Goal: Task Accomplishment & Management: Manage account settings

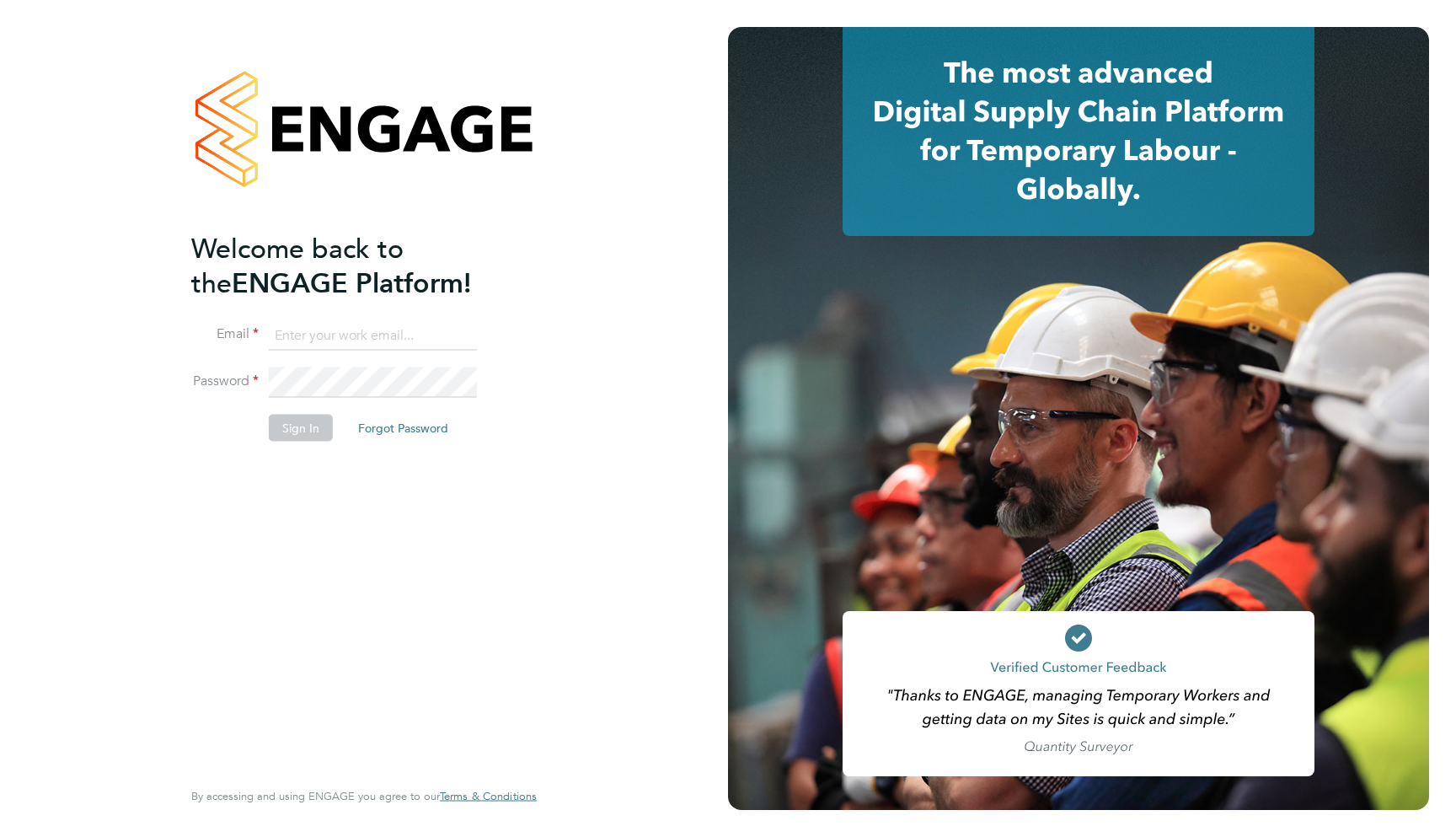
type input "support@engagelabs.io"
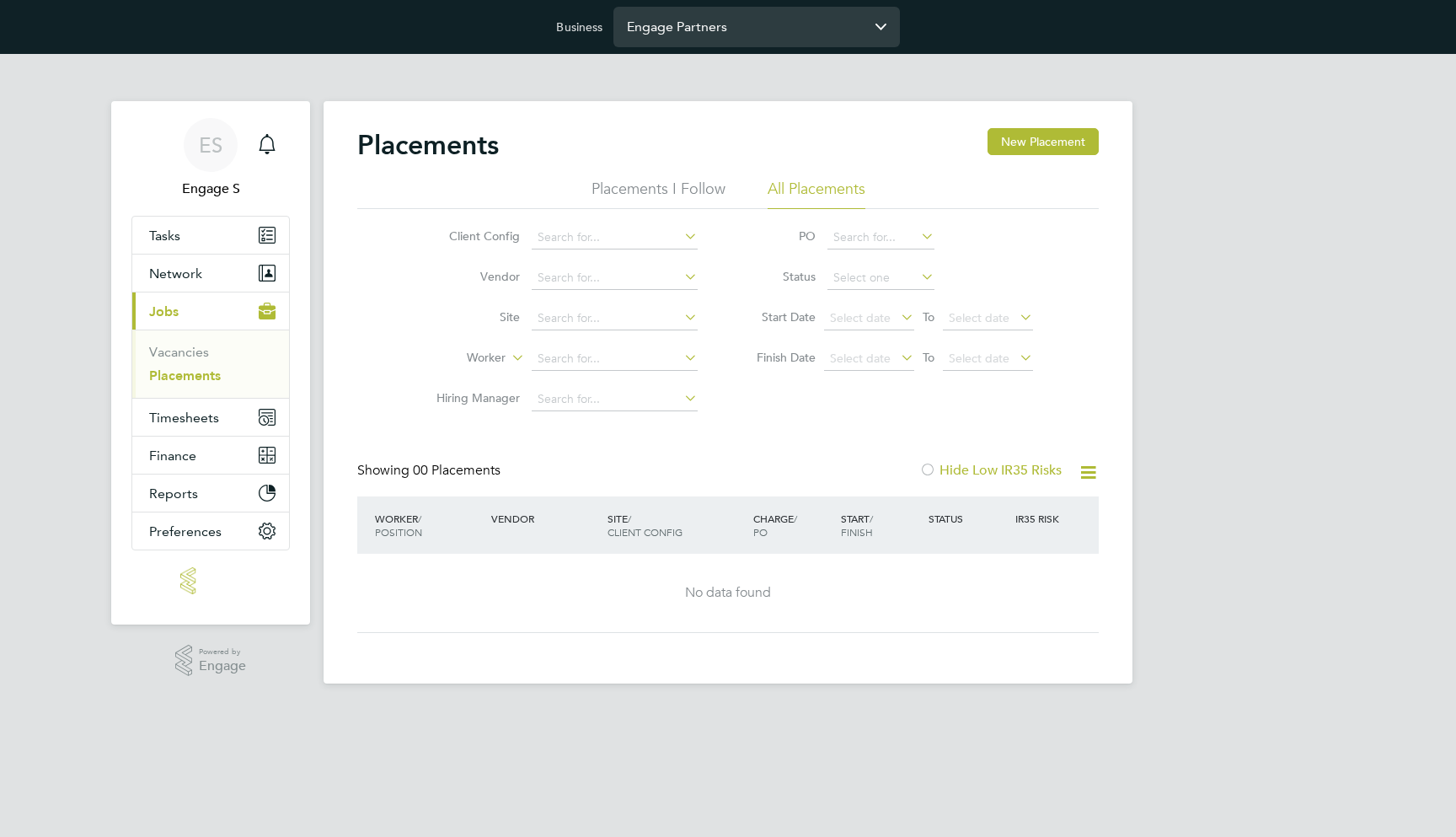
click at [698, 37] on input "Engage Partners" at bounding box center [756, 27] width 287 height 40
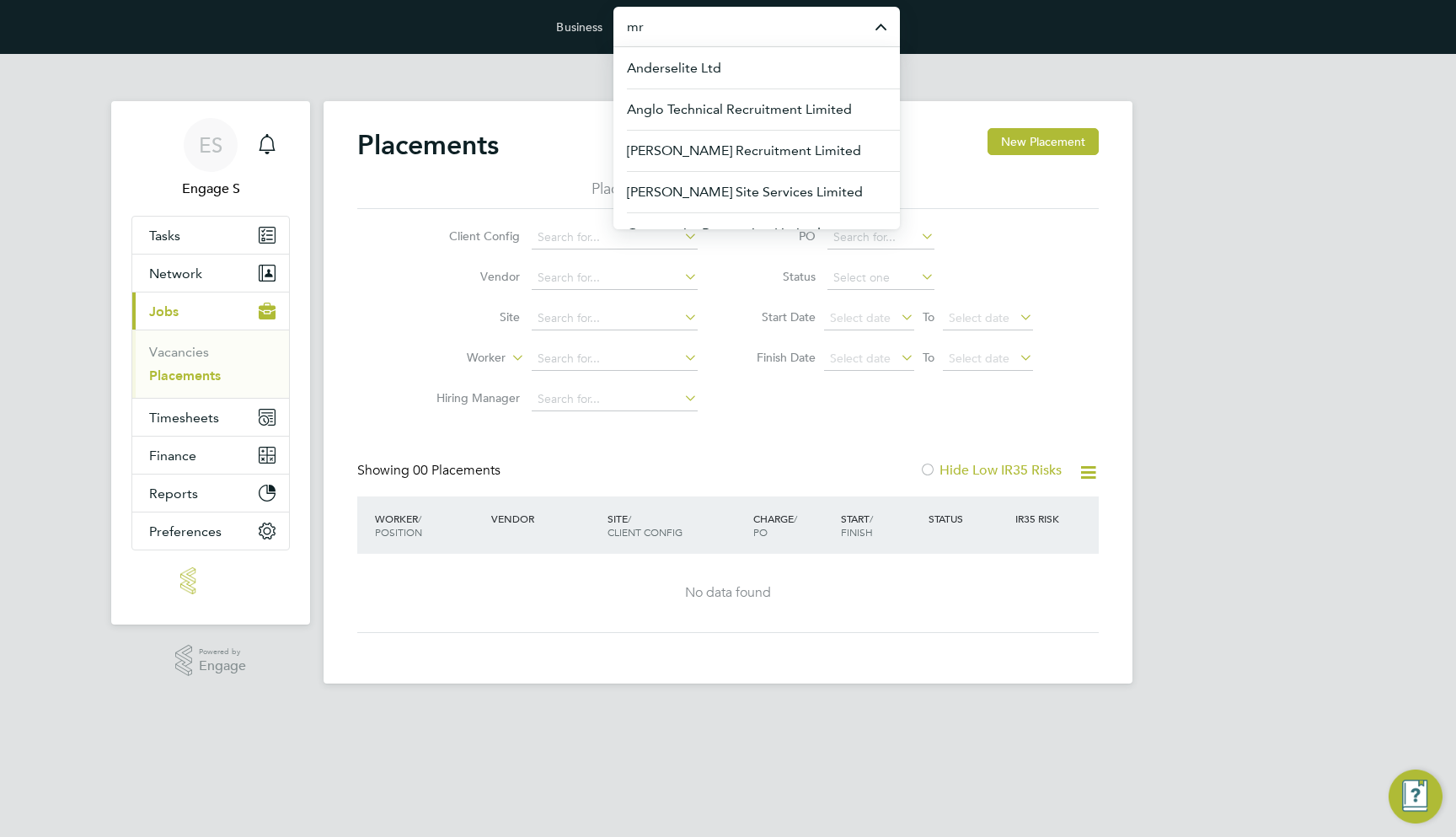
type input "mrg"
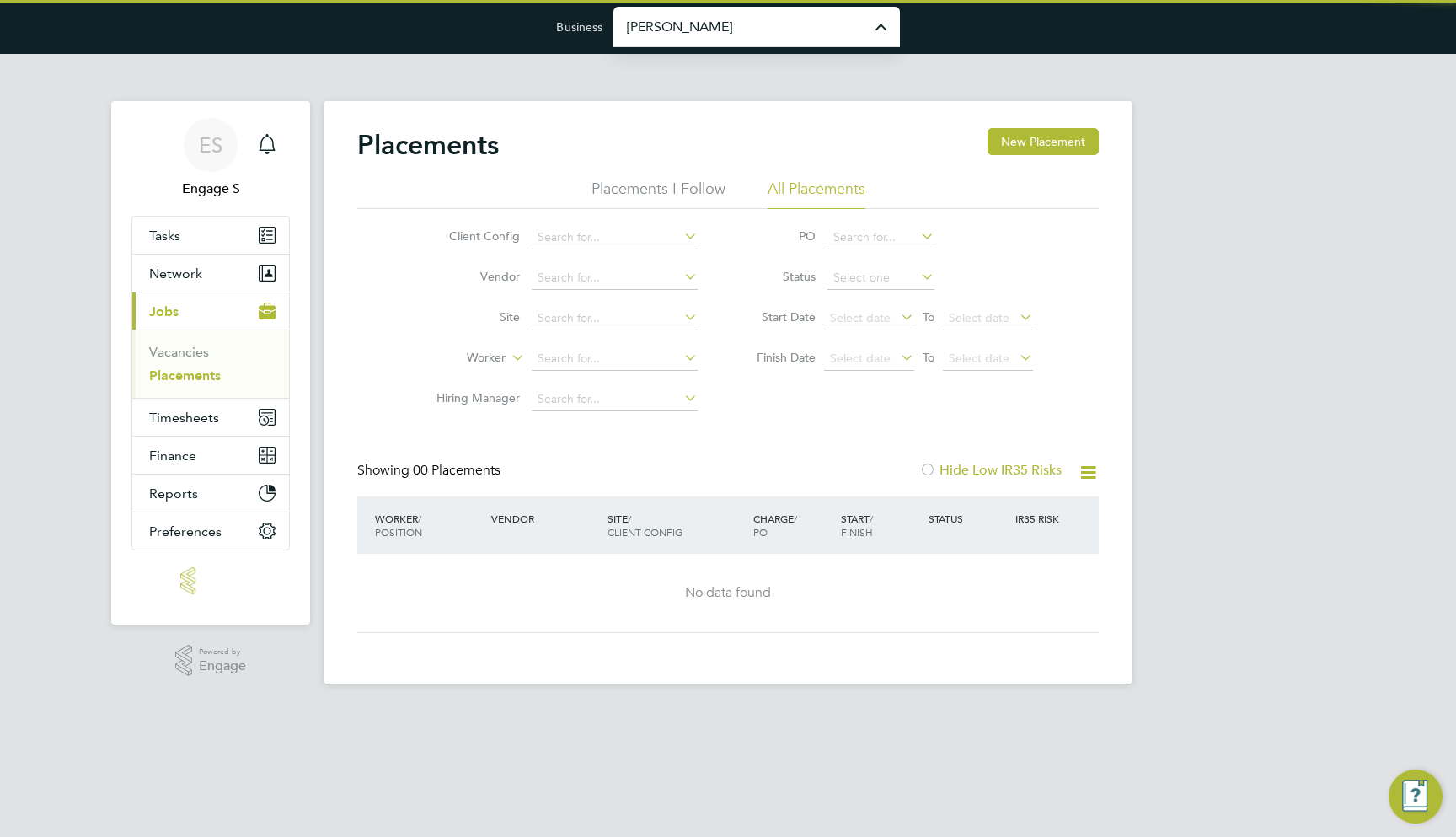
type input "Morgan Sindall Construction & Infrastructure Ltd"
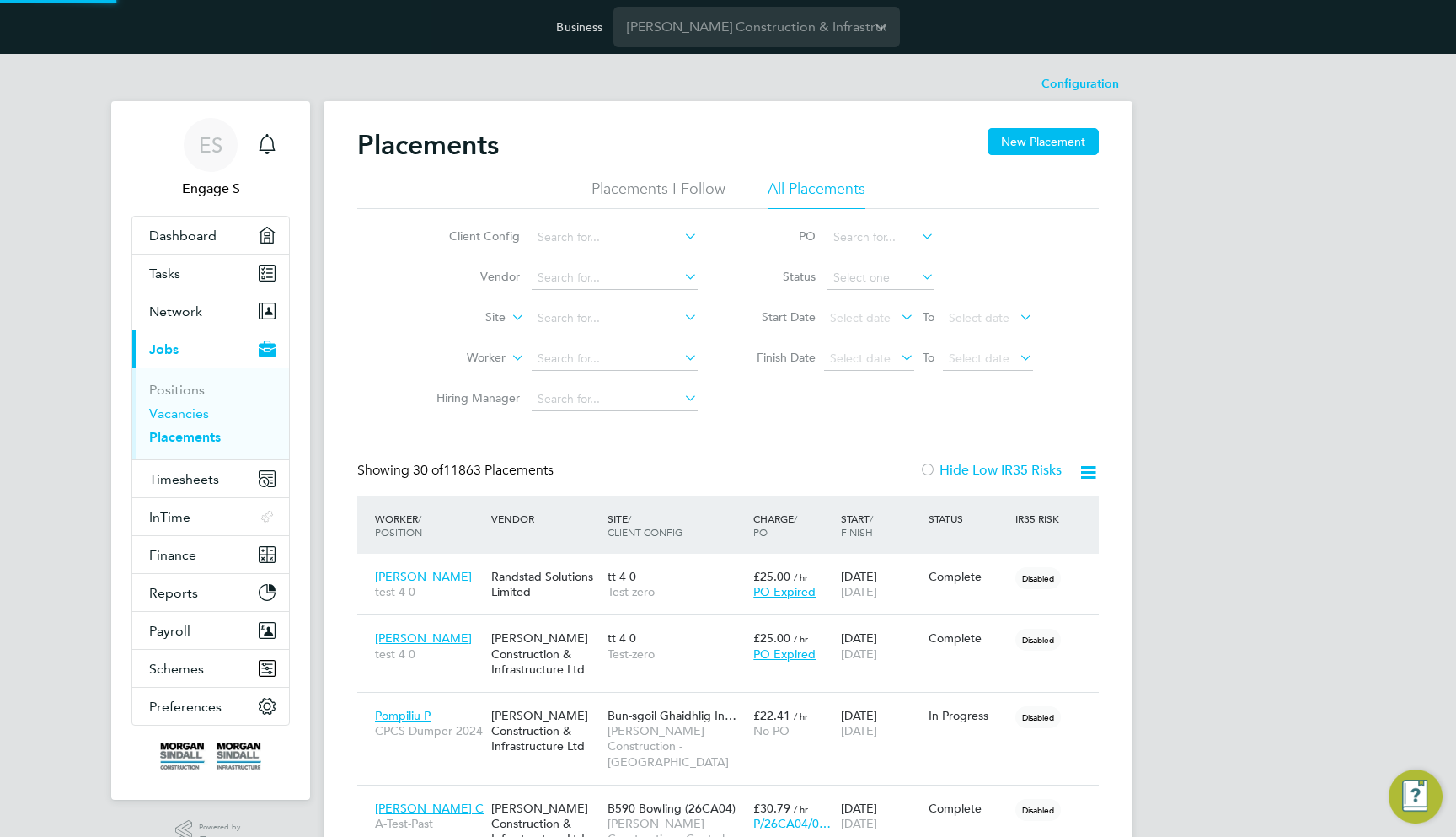
click at [190, 417] on link "Vacancies" at bounding box center [179, 414] width 60 height 16
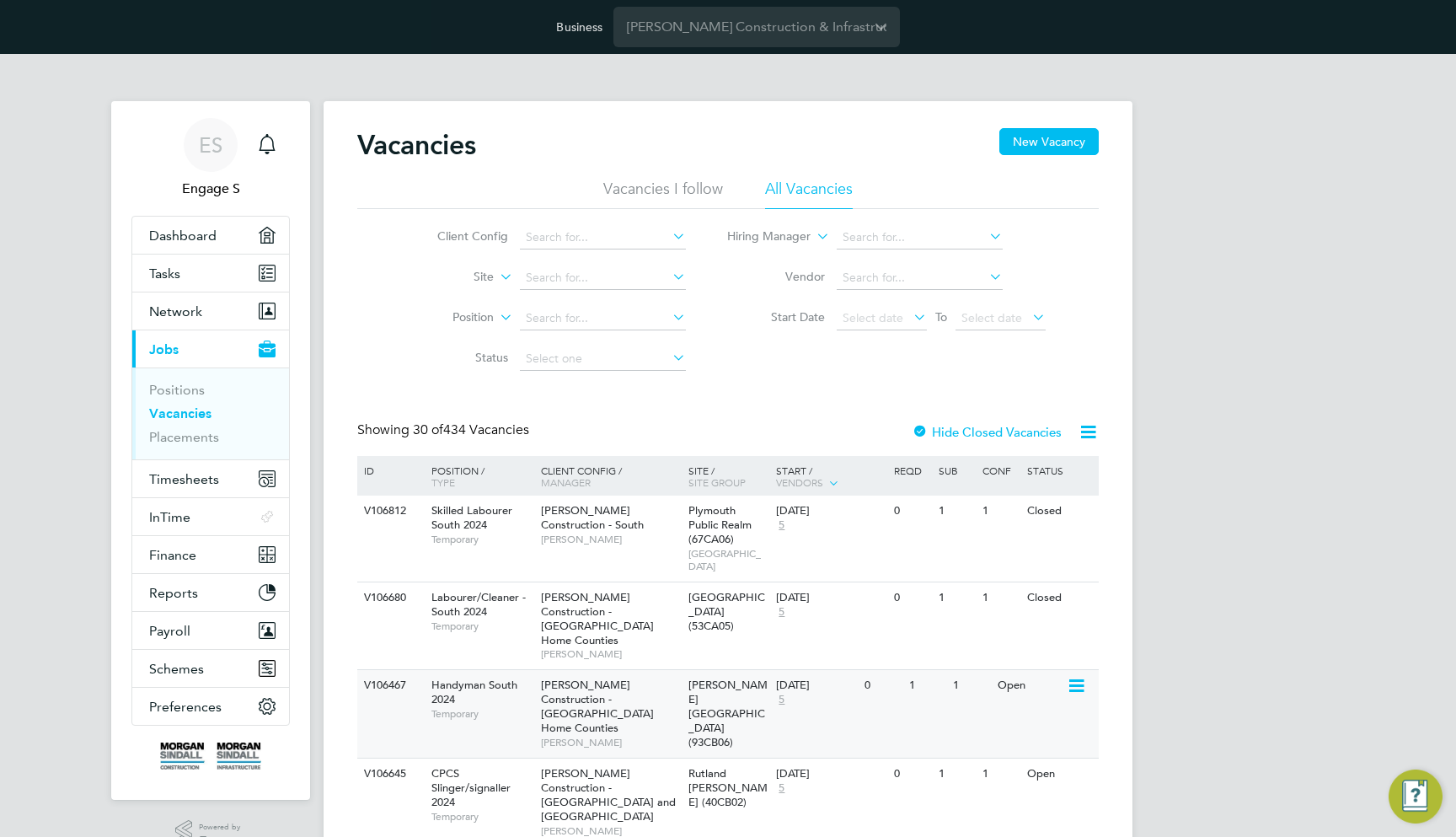
click at [762, 670] on div "Crawley Innovation Centre (93CB06)" at bounding box center [728, 714] width 89 height 88
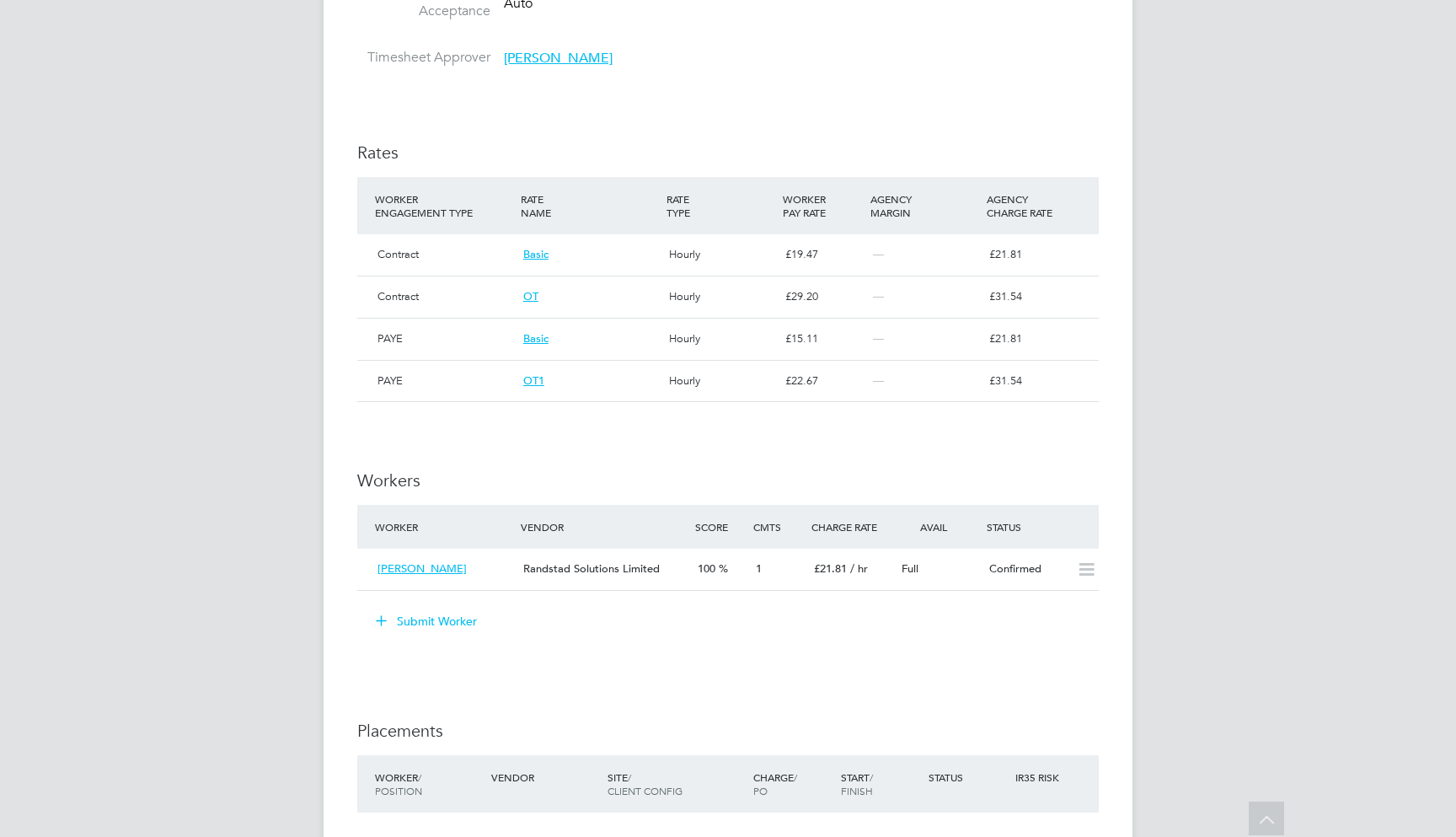
scroll to position [1054, 0]
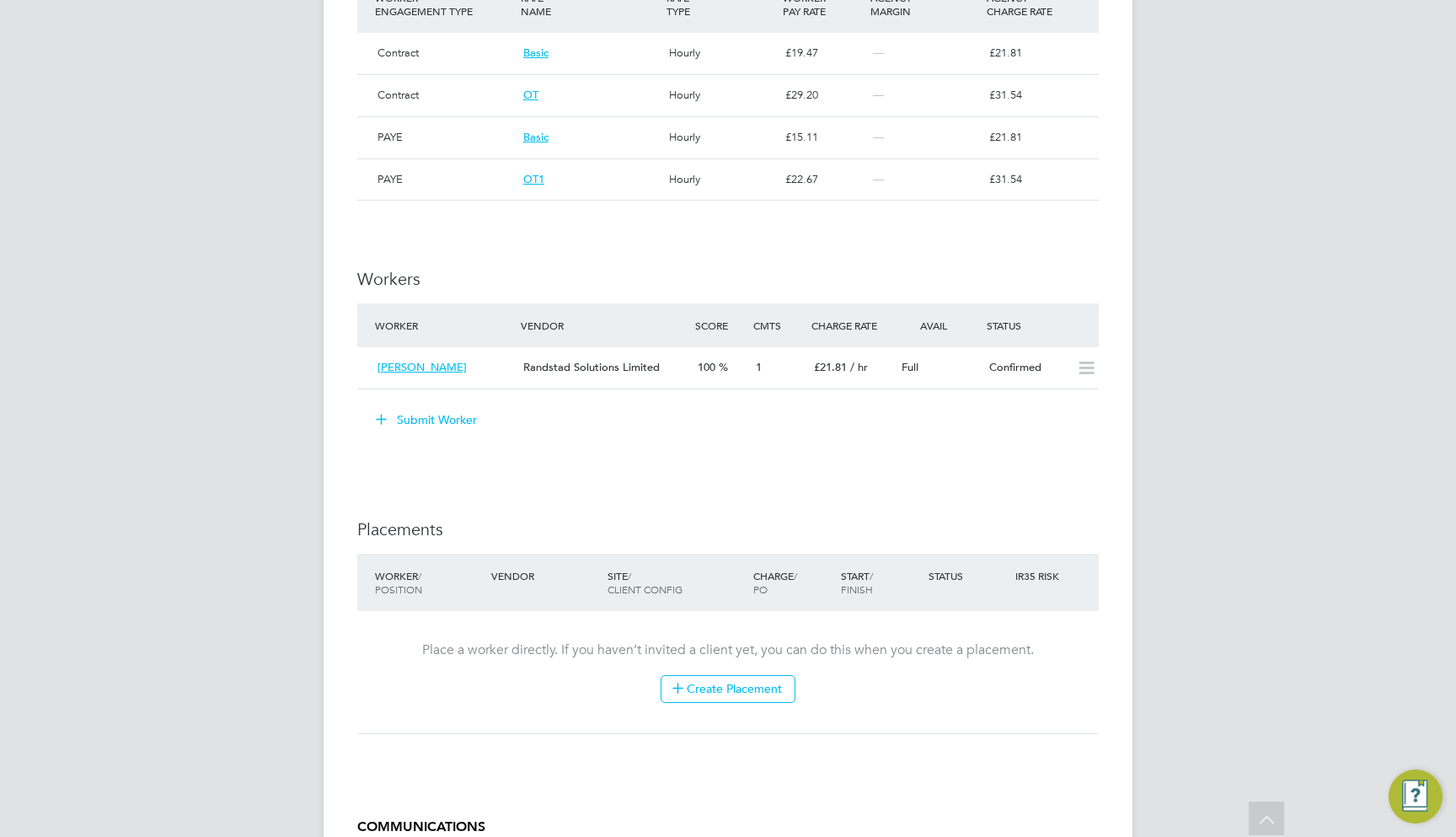
click at [411, 407] on button "Submit Worker" at bounding box center [427, 419] width 127 height 27
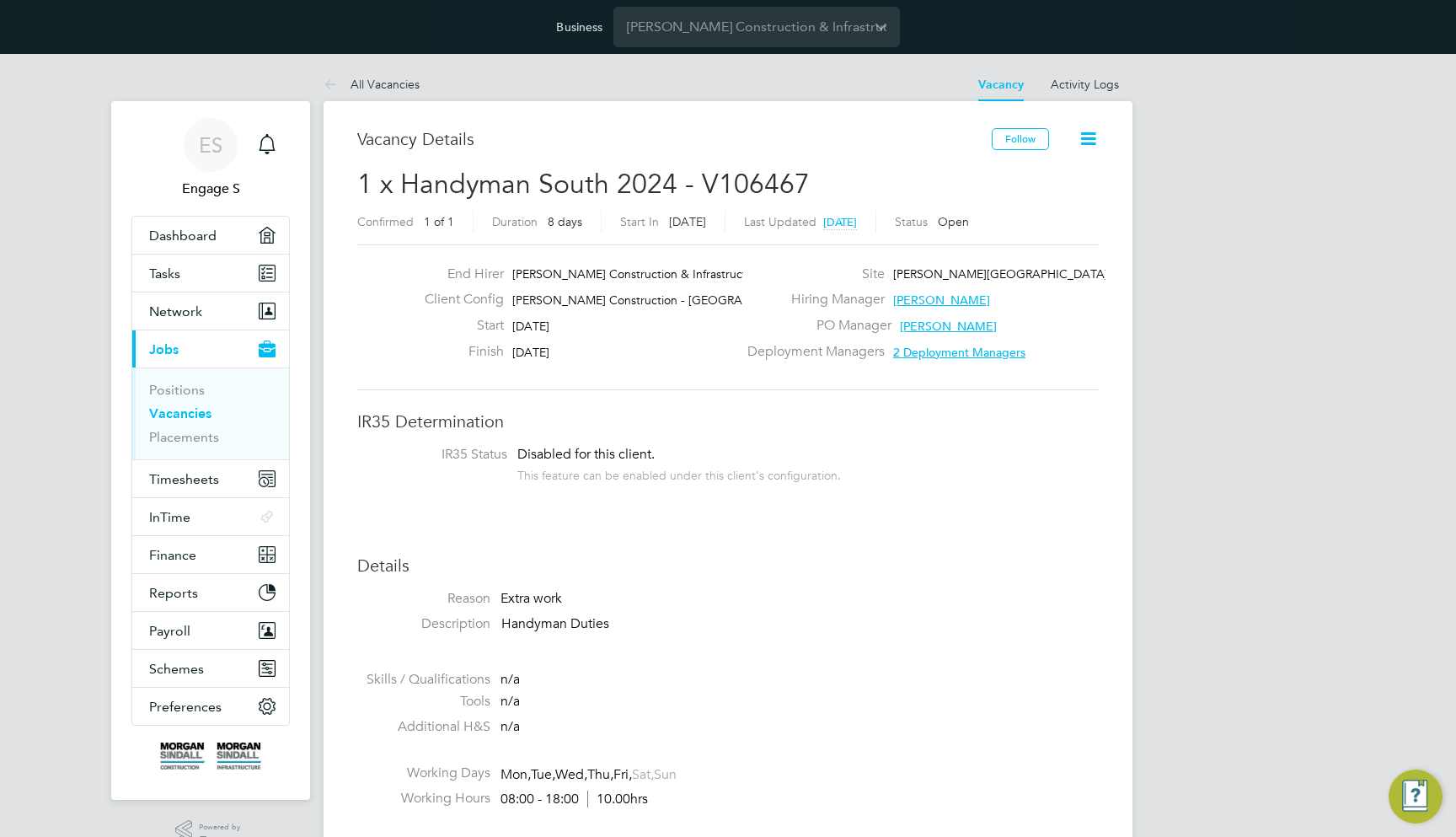
click at [353, 84] on link "All Vacancies" at bounding box center [371, 84] width 96 height 15
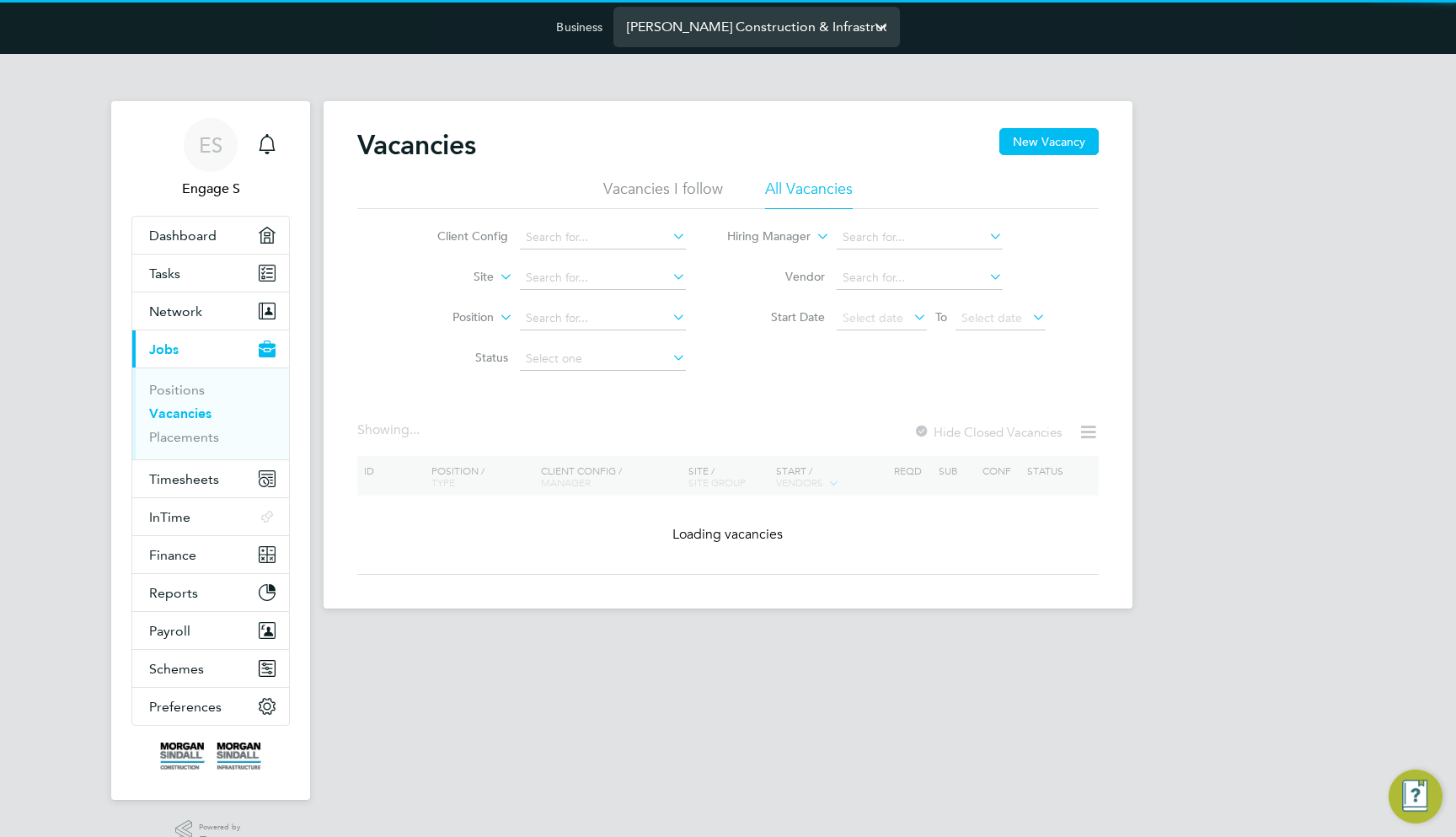
click at [684, 43] on input "Morgan Sindall Construction & Infrastructure Ltd" at bounding box center [756, 27] width 287 height 40
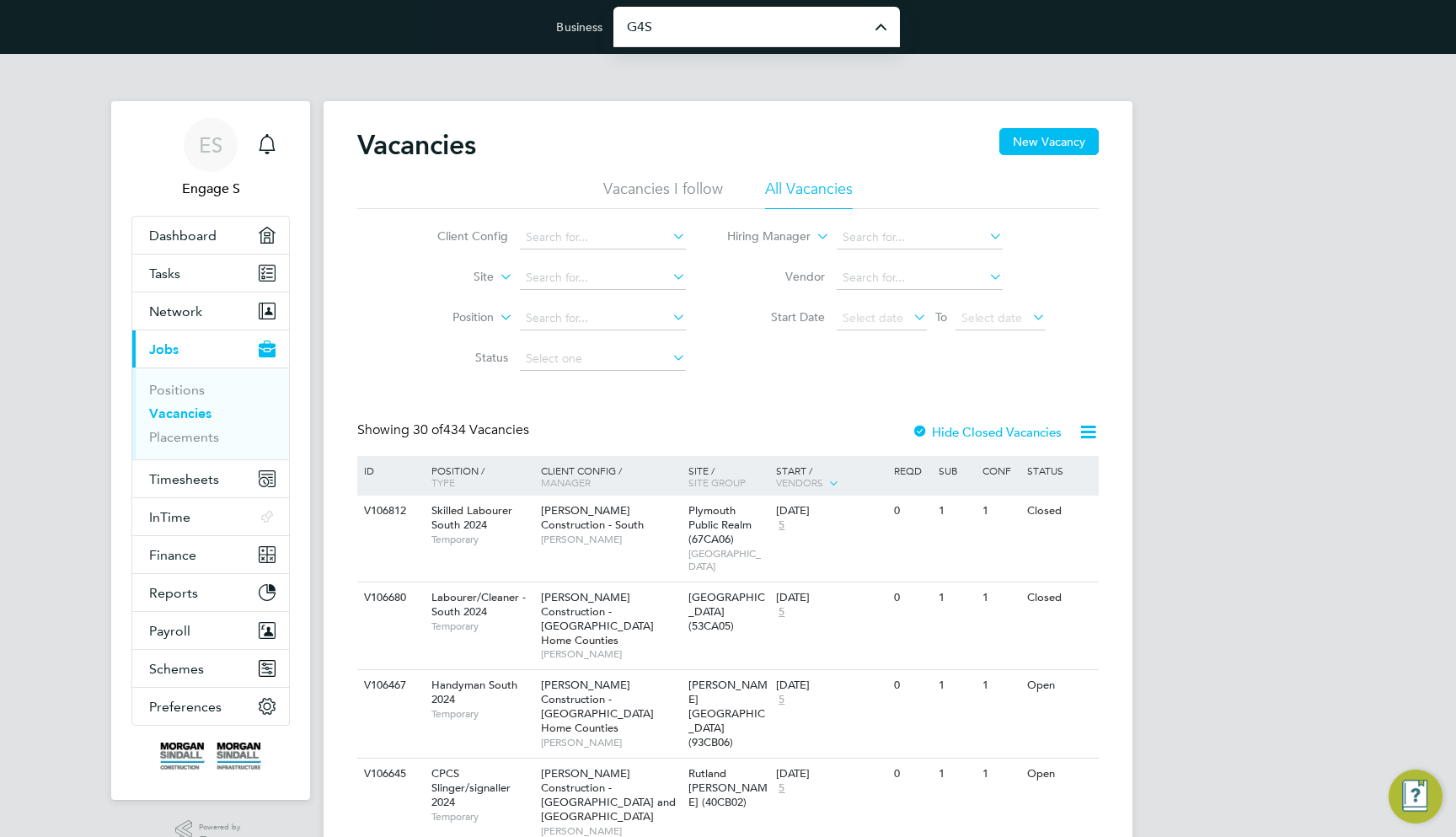
type input "G4S Facilities Management (Uk) Limited"
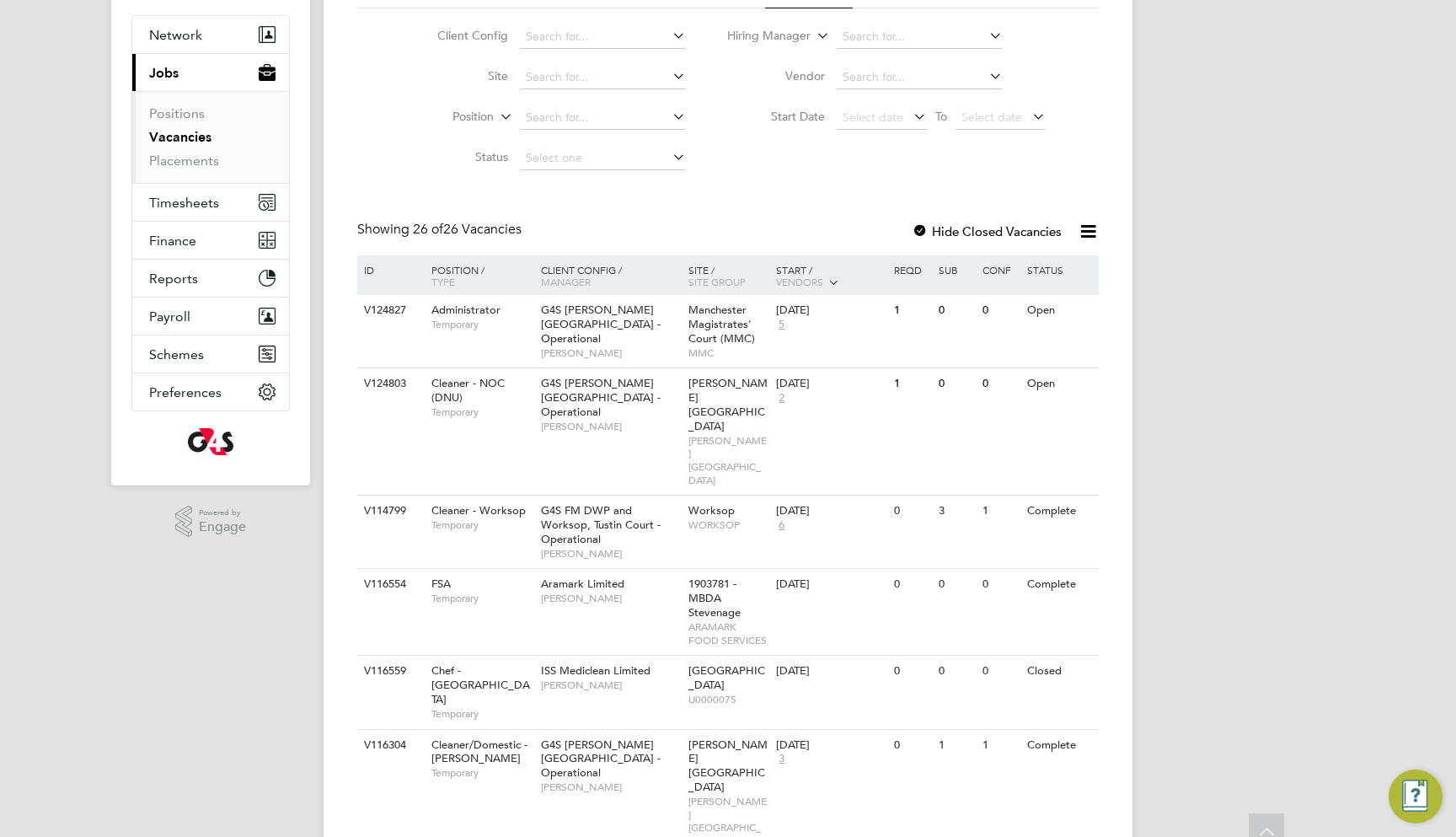
scroll to position [233, 0]
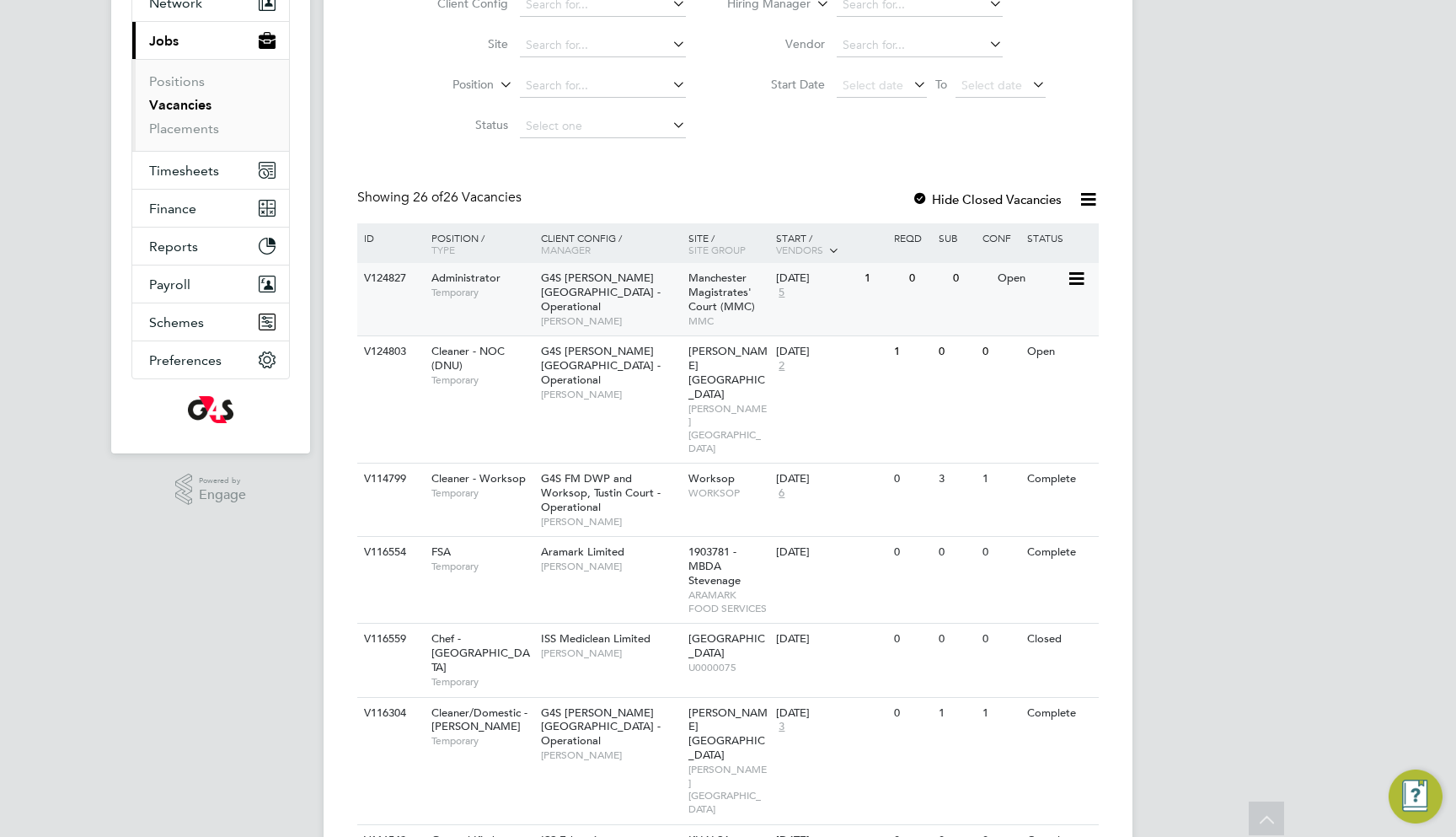
click at [805, 321] on div "V124827 Administrator Temporary G4S FM Churchill Hospitals - Operational Denise…" at bounding box center [728, 299] width 742 height 73
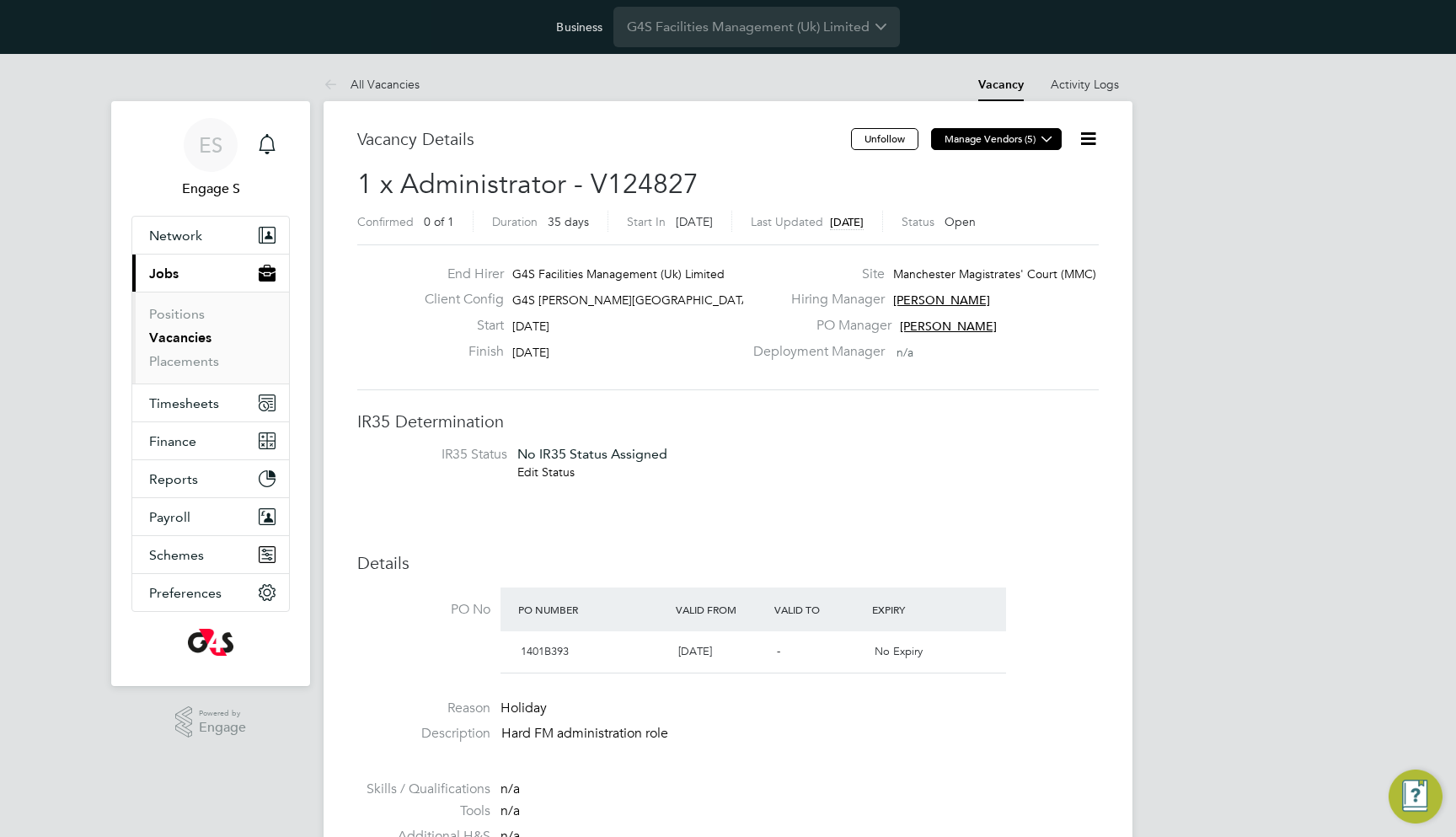
click at [997, 129] on button "Manage Vendors (5)" at bounding box center [996, 139] width 131 height 22
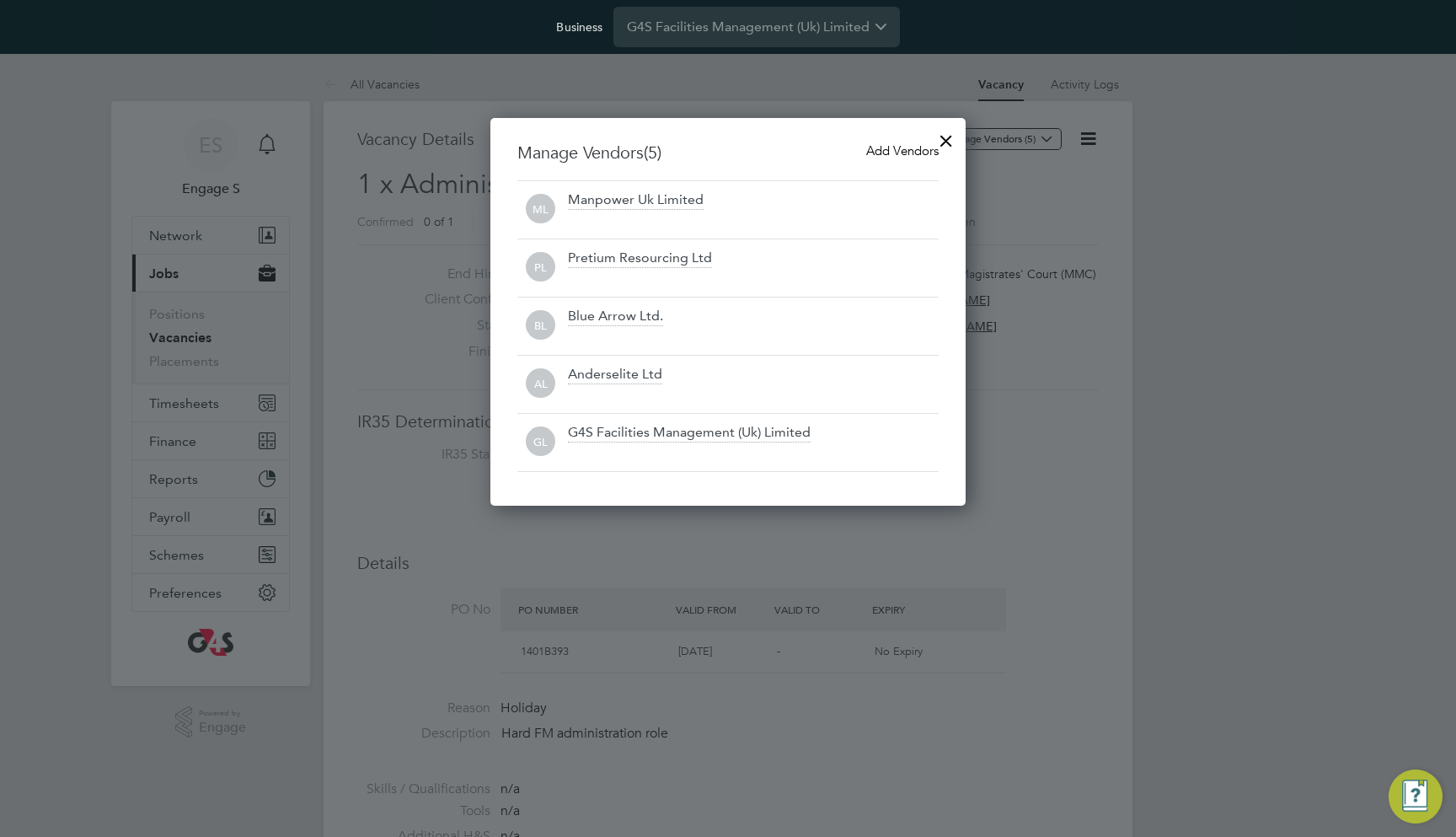
click at [892, 153] on span "Add Vendors" at bounding box center [902, 151] width 73 height 16
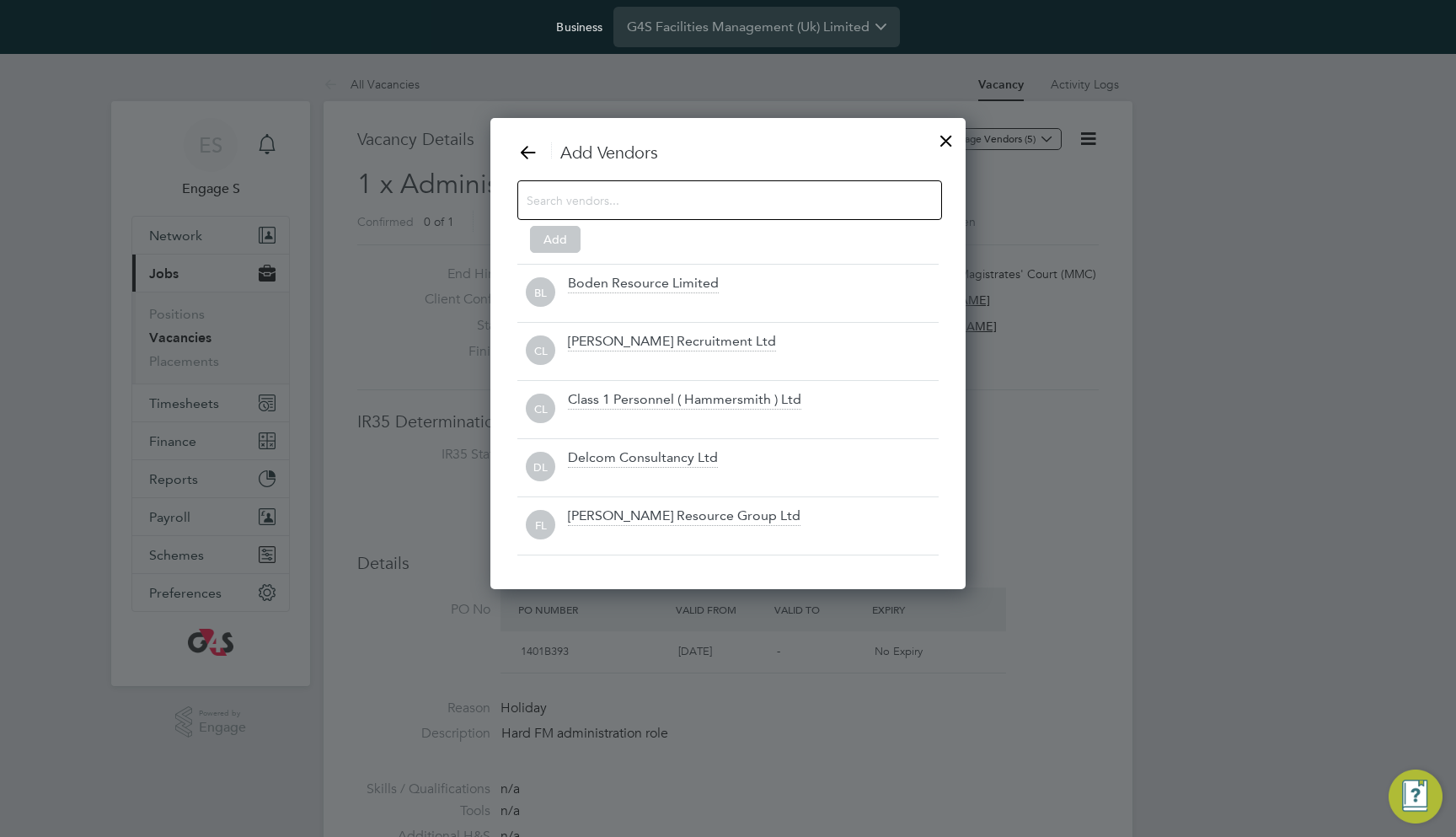
scroll to position [472, 476]
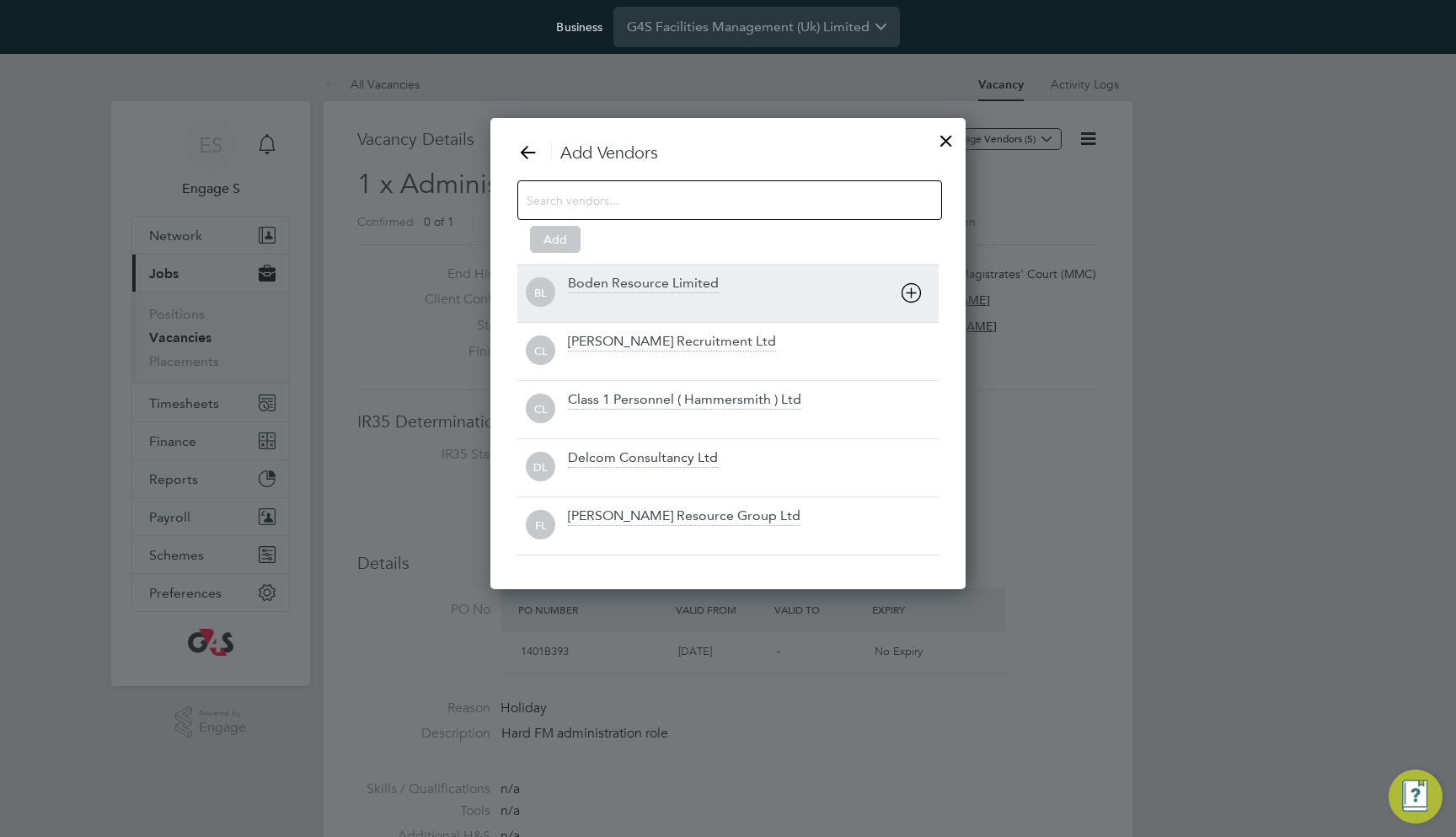
click at [911, 294] on icon at bounding box center [911, 293] width 21 height 21
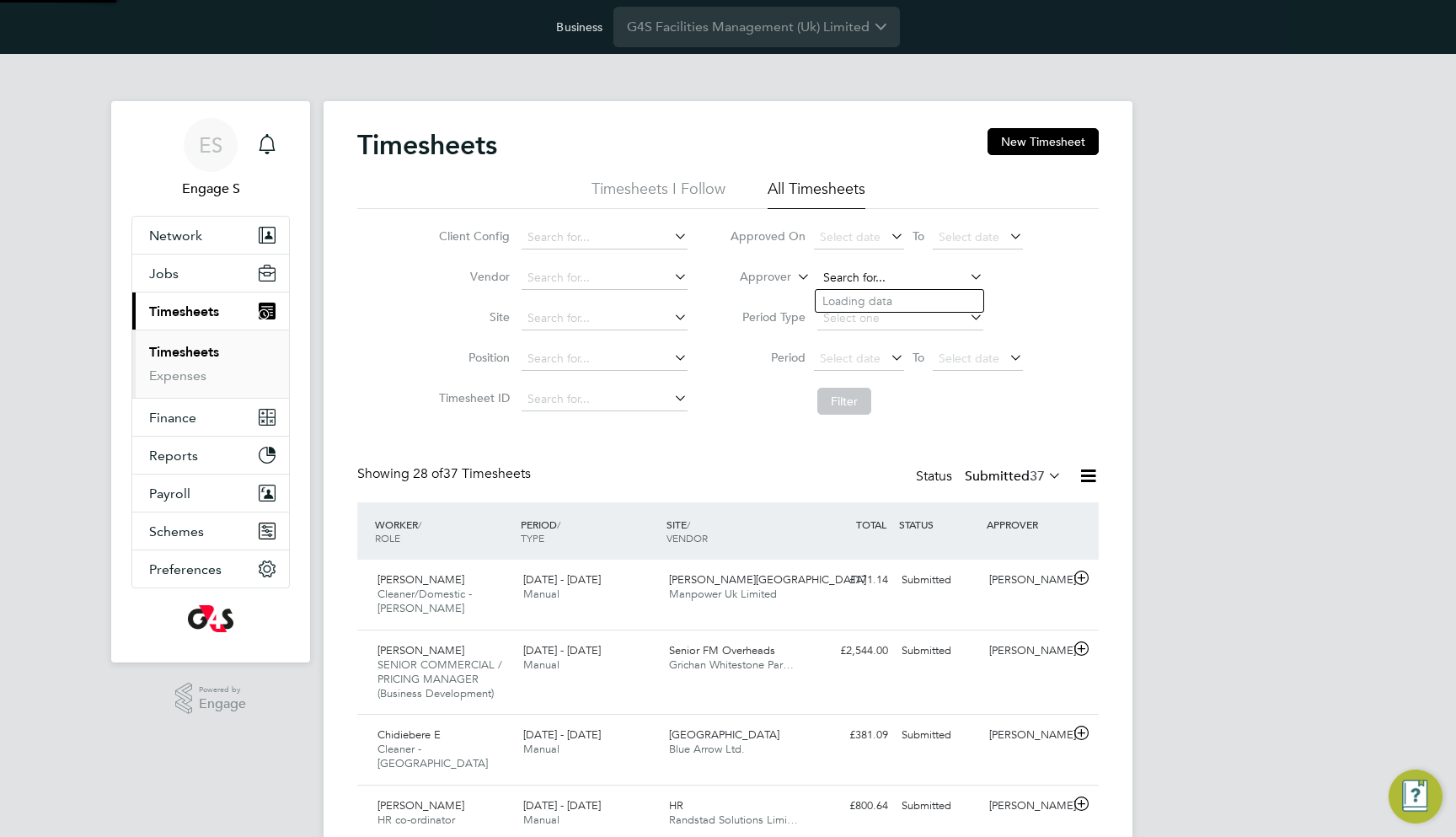
click at [877, 279] on input at bounding box center [901, 279] width 166 height 24
click at [731, 328] on li "Period Type" at bounding box center [877, 319] width 336 height 41
click at [1031, 481] on span "37" at bounding box center [1037, 475] width 15 height 17
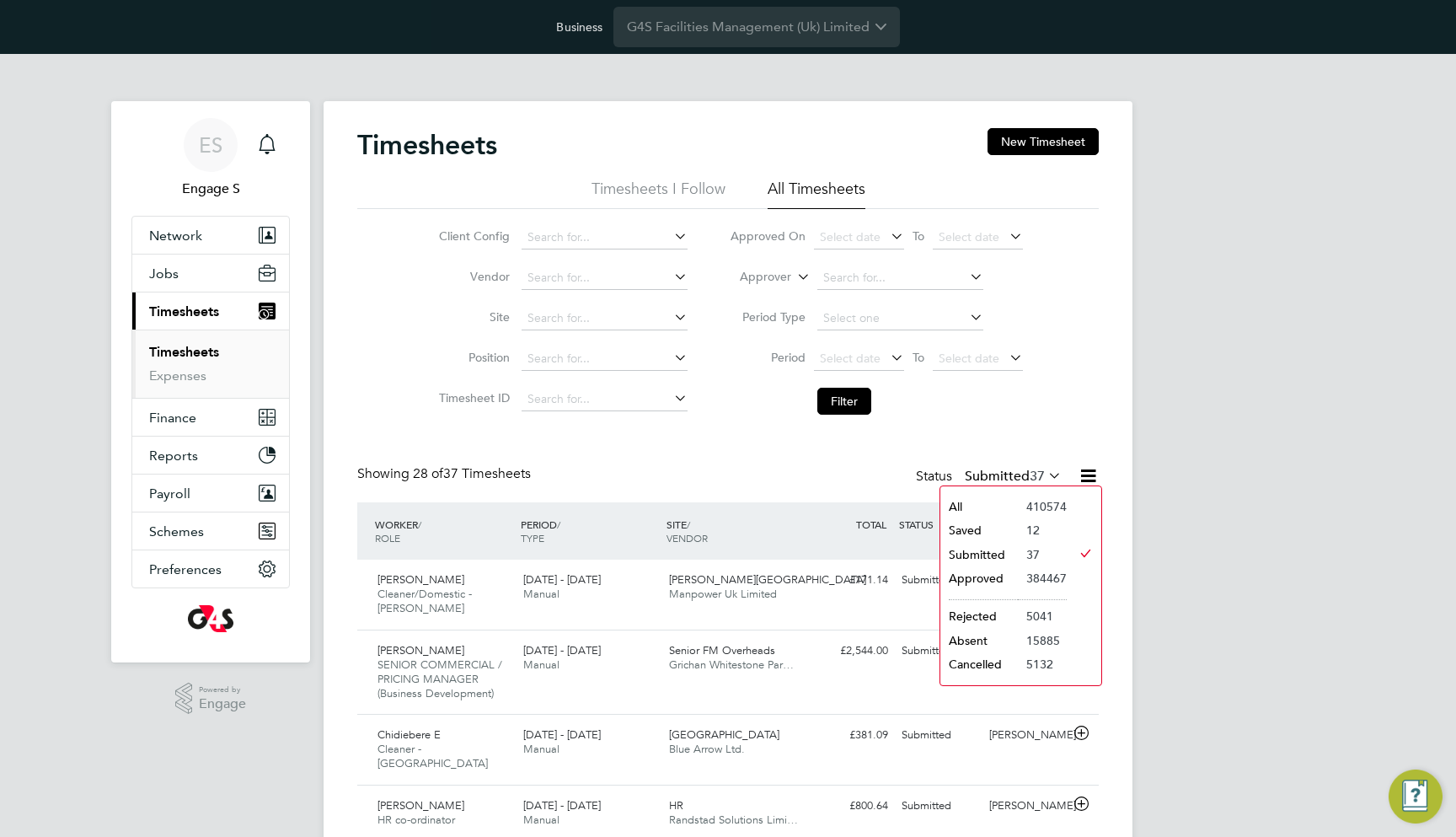
click at [985, 584] on li "Approved" at bounding box center [980, 578] width 78 height 24
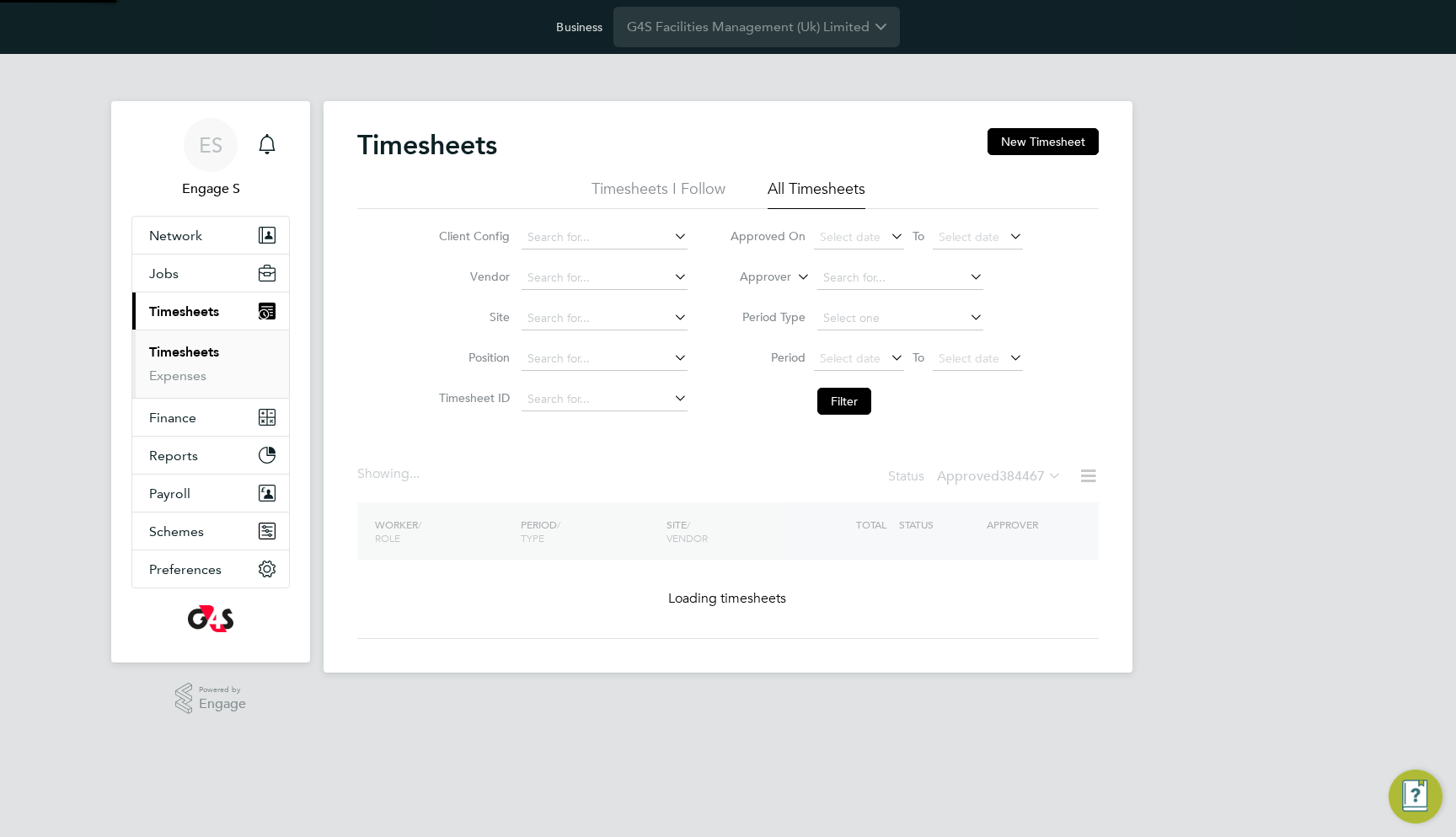
click at [1218, 454] on div "ES Engage S Notifications Applications: Network Team Members Businesses Sites W…" at bounding box center [728, 377] width 1456 height 645
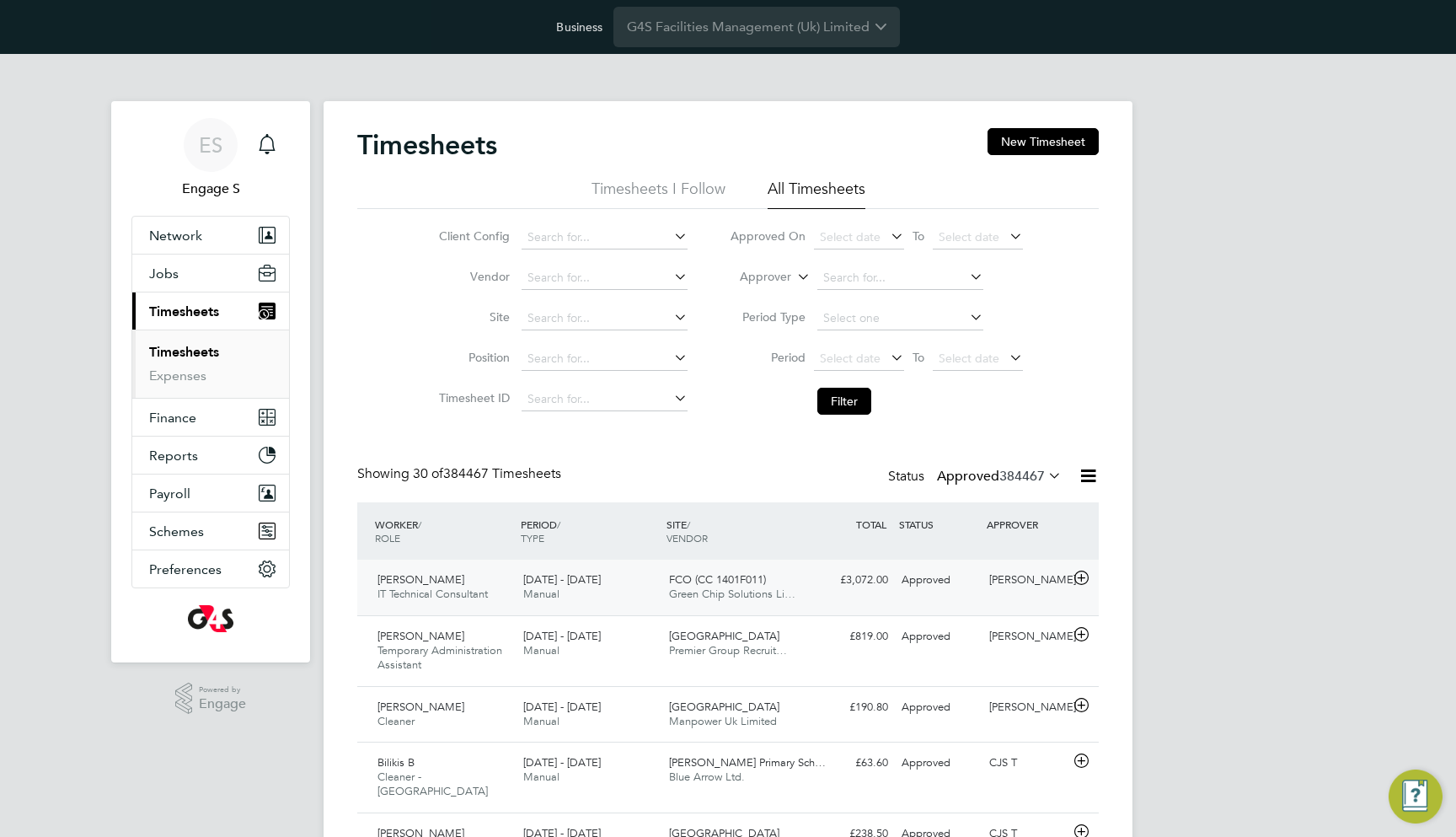
click at [828, 583] on div "£3,072.00 Approved" at bounding box center [851, 580] width 88 height 28
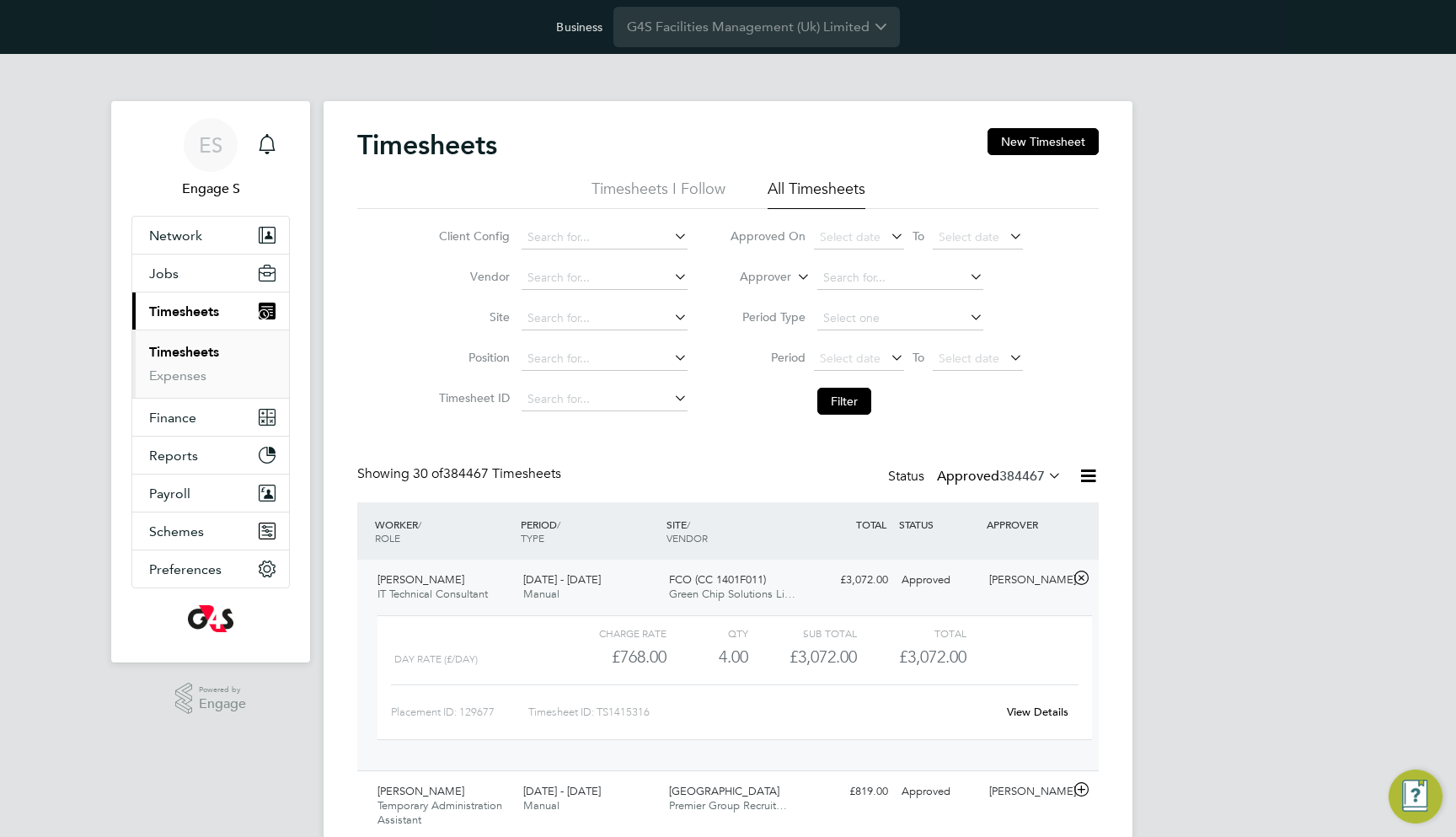
click at [1053, 707] on link "View Details" at bounding box center [1038, 711] width 62 height 14
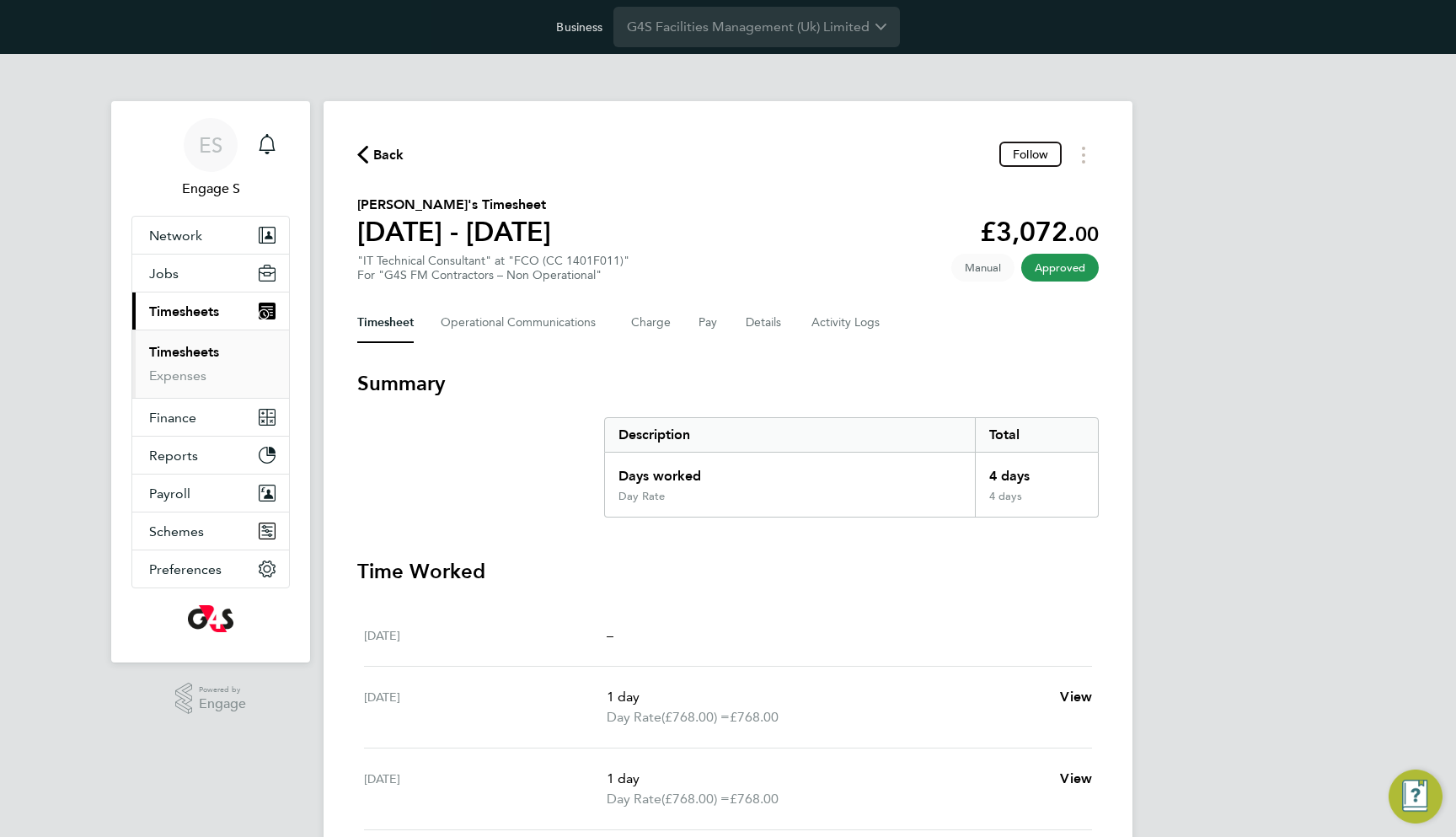
click at [391, 157] on span "Back" at bounding box center [388, 155] width 31 height 20
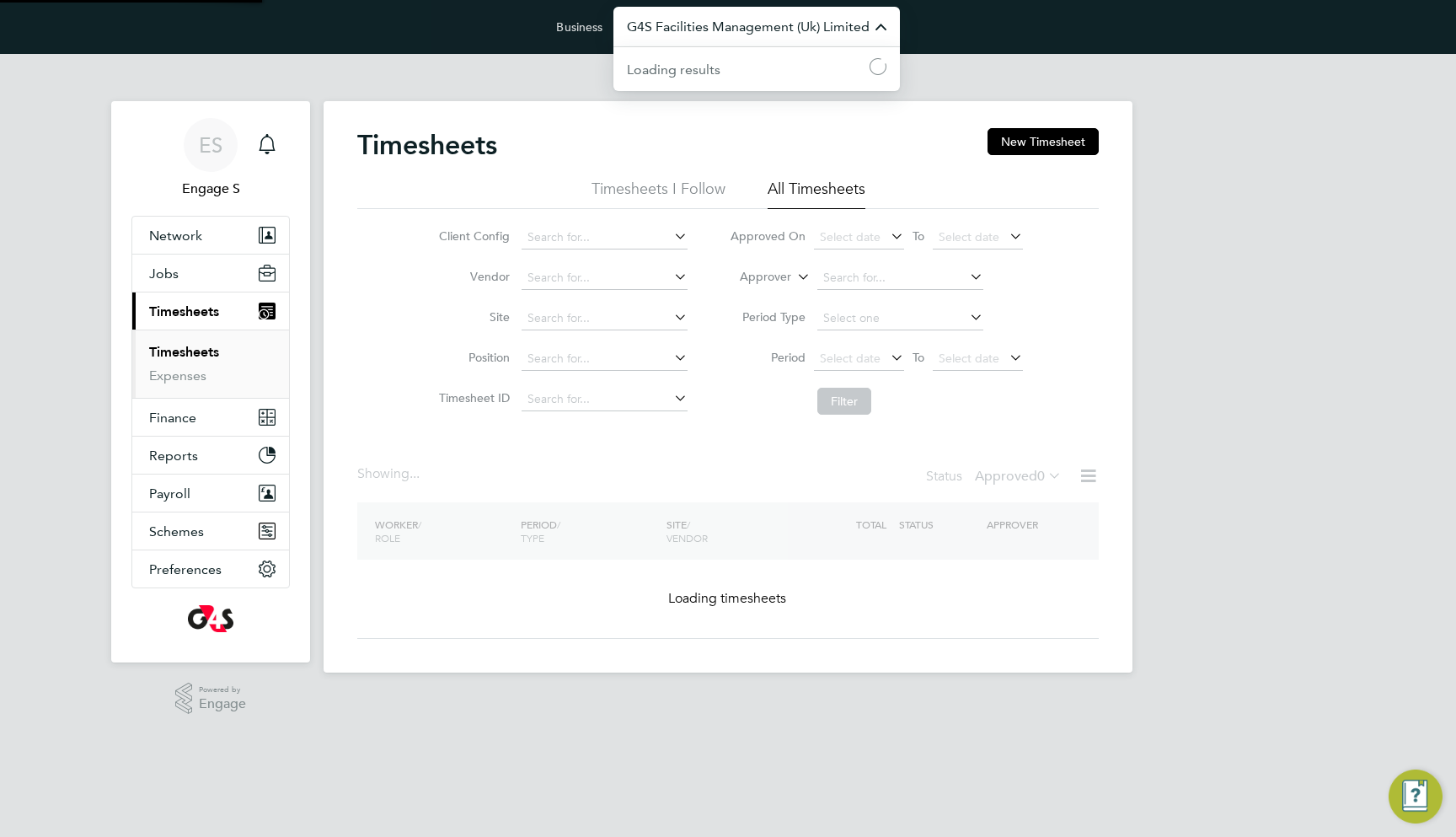
click at [785, 19] on input "G4S Facilities Management (Uk) Limited" at bounding box center [756, 27] width 287 height 40
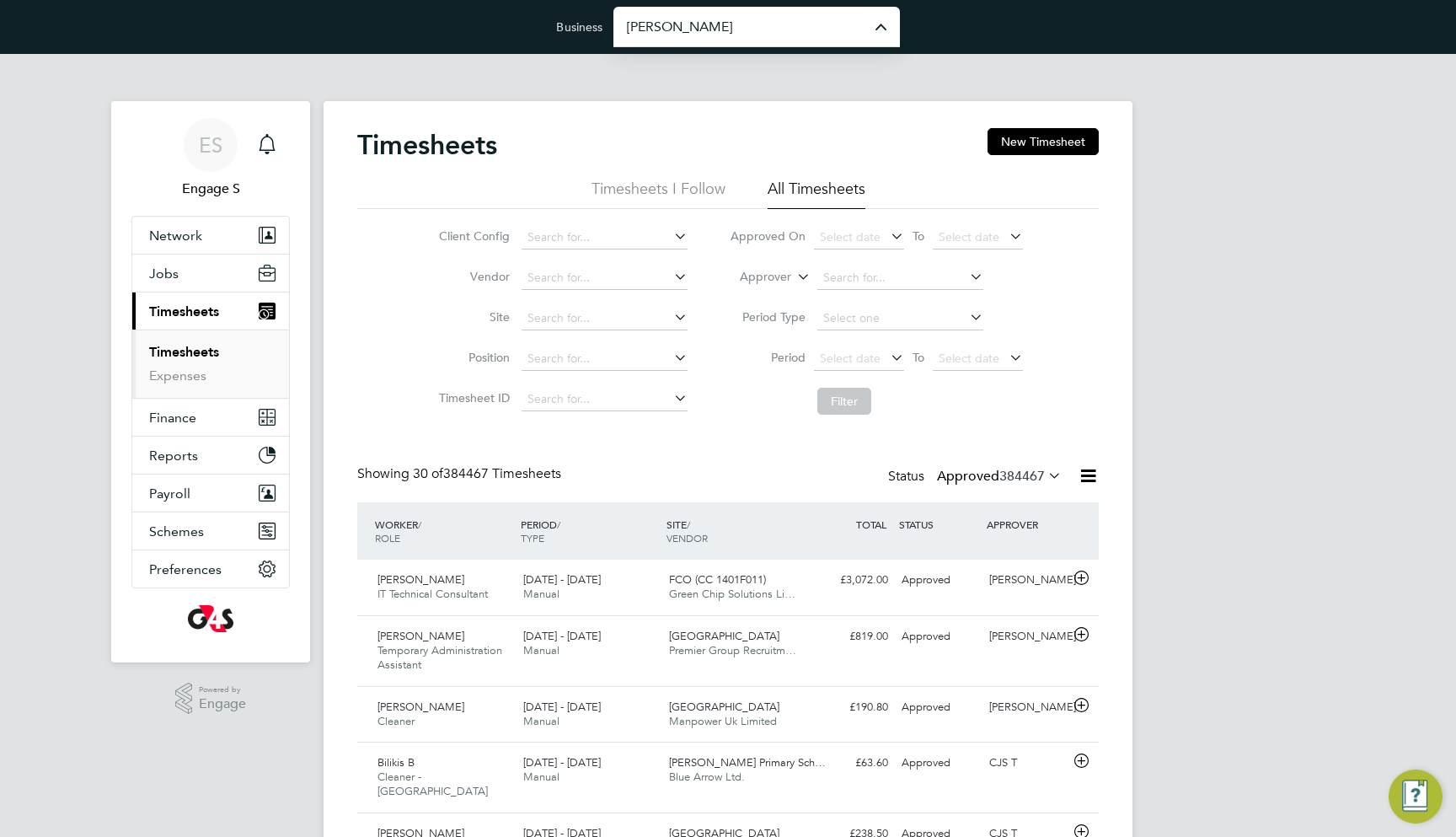
type input "[PERSON_NAME] Construction & Infrastructure Ltd"
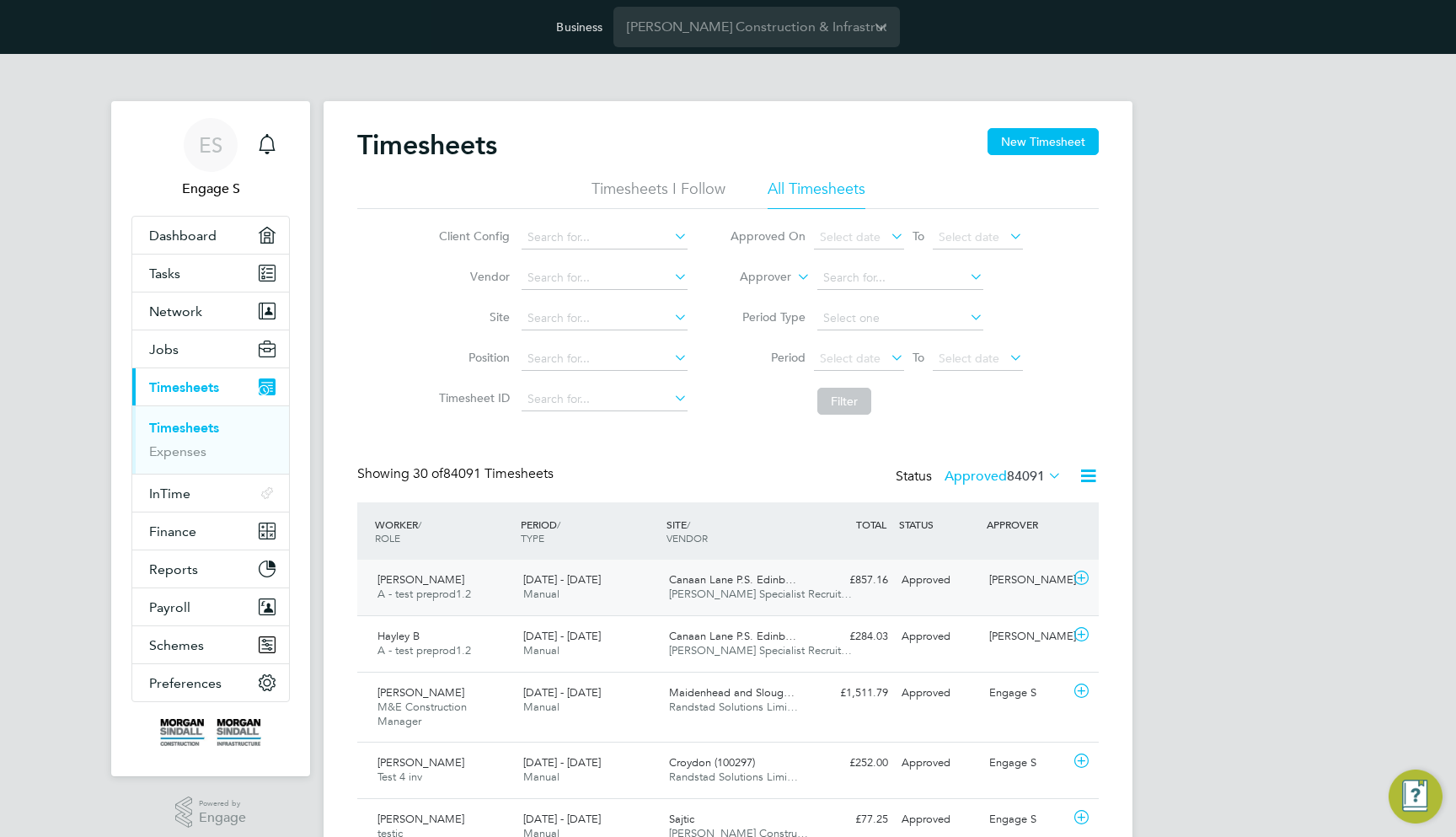
click at [867, 607] on div "Sean O A - test preprod1.2 9 - 15 Aug 2025 9 - 15 Aug 2025 Manual Canaan Lane P…" at bounding box center [728, 587] width 742 height 56
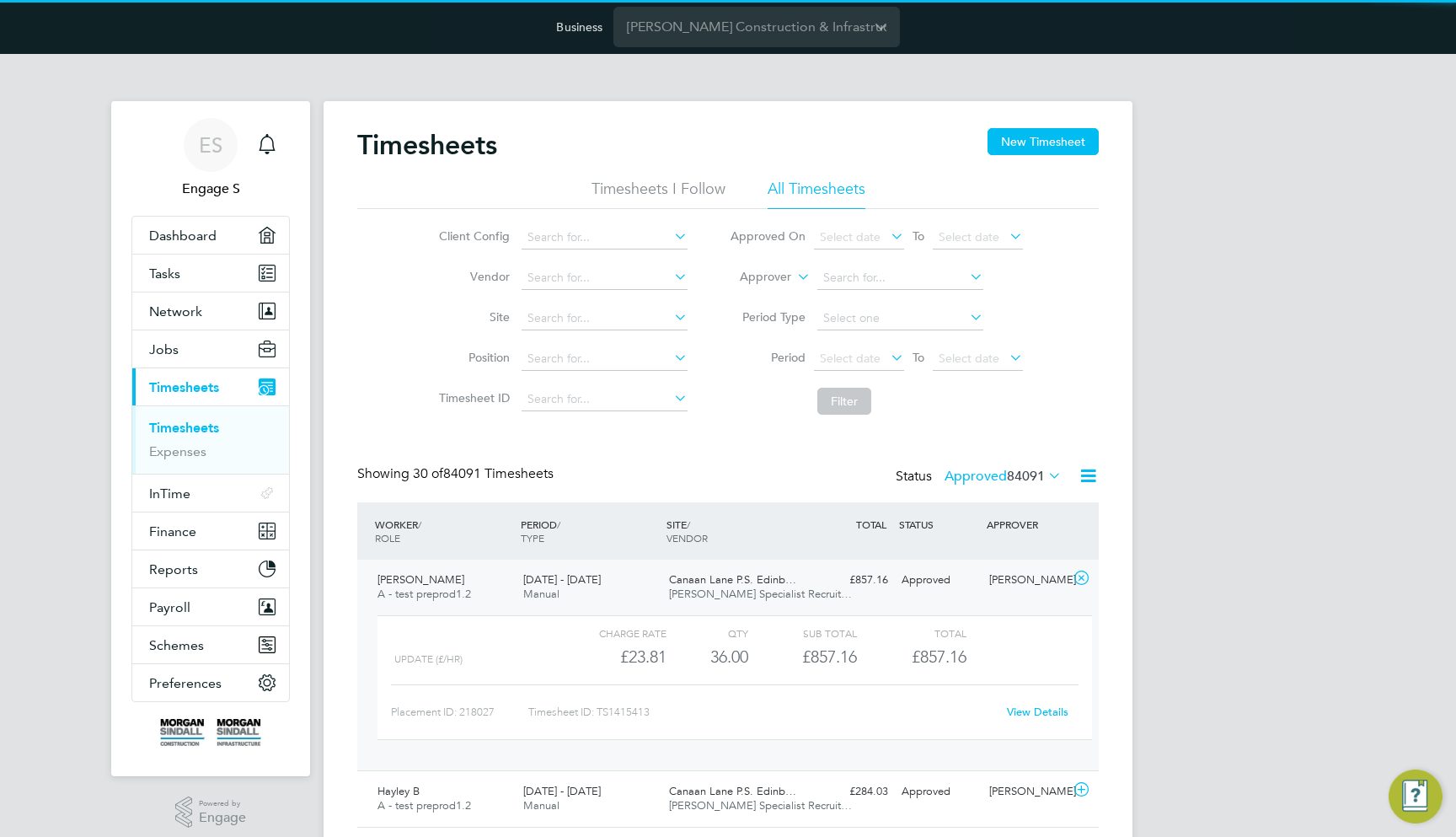
click at [1059, 715] on link "View Details" at bounding box center [1038, 711] width 62 height 14
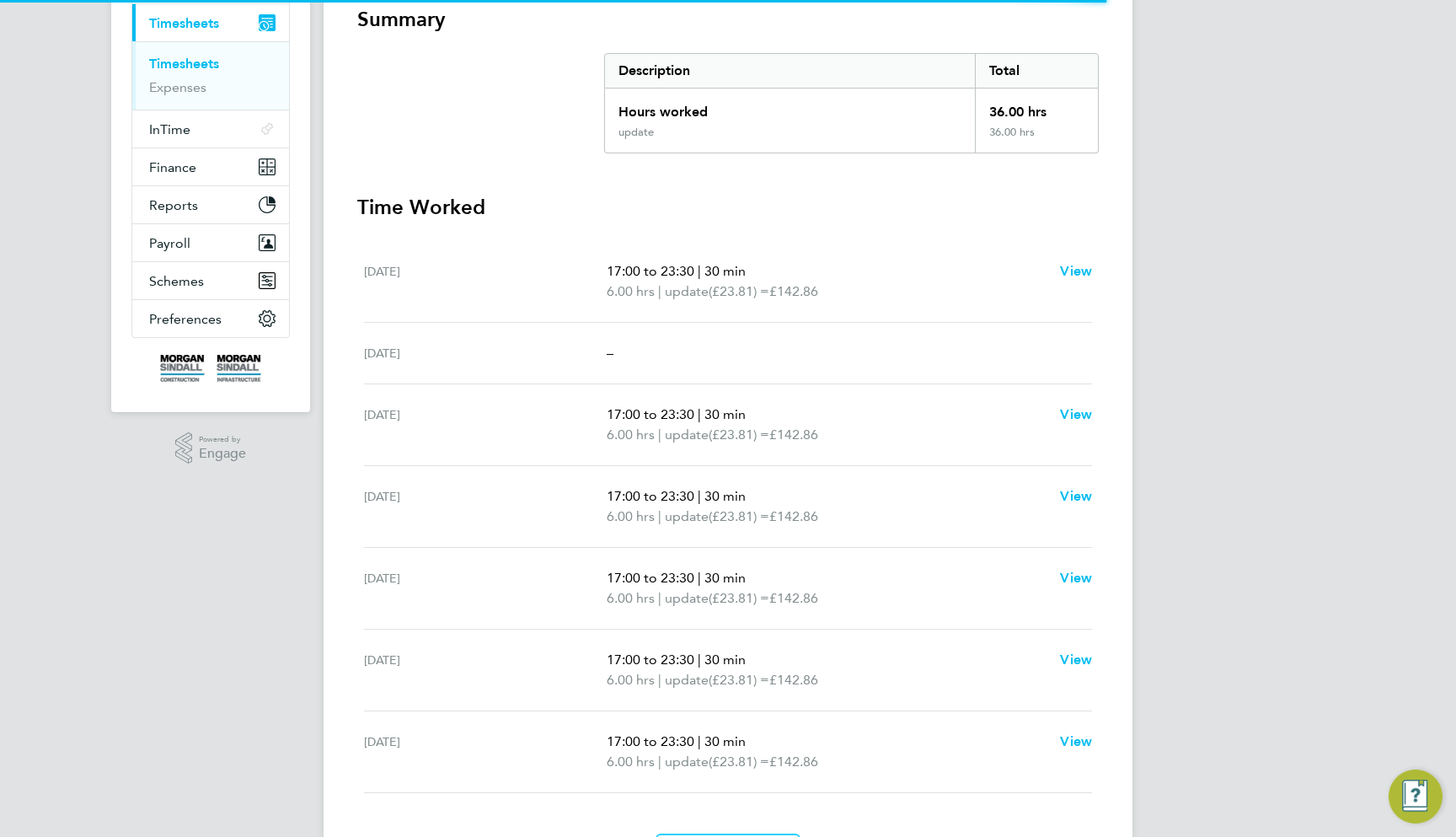
scroll to position [468, 0]
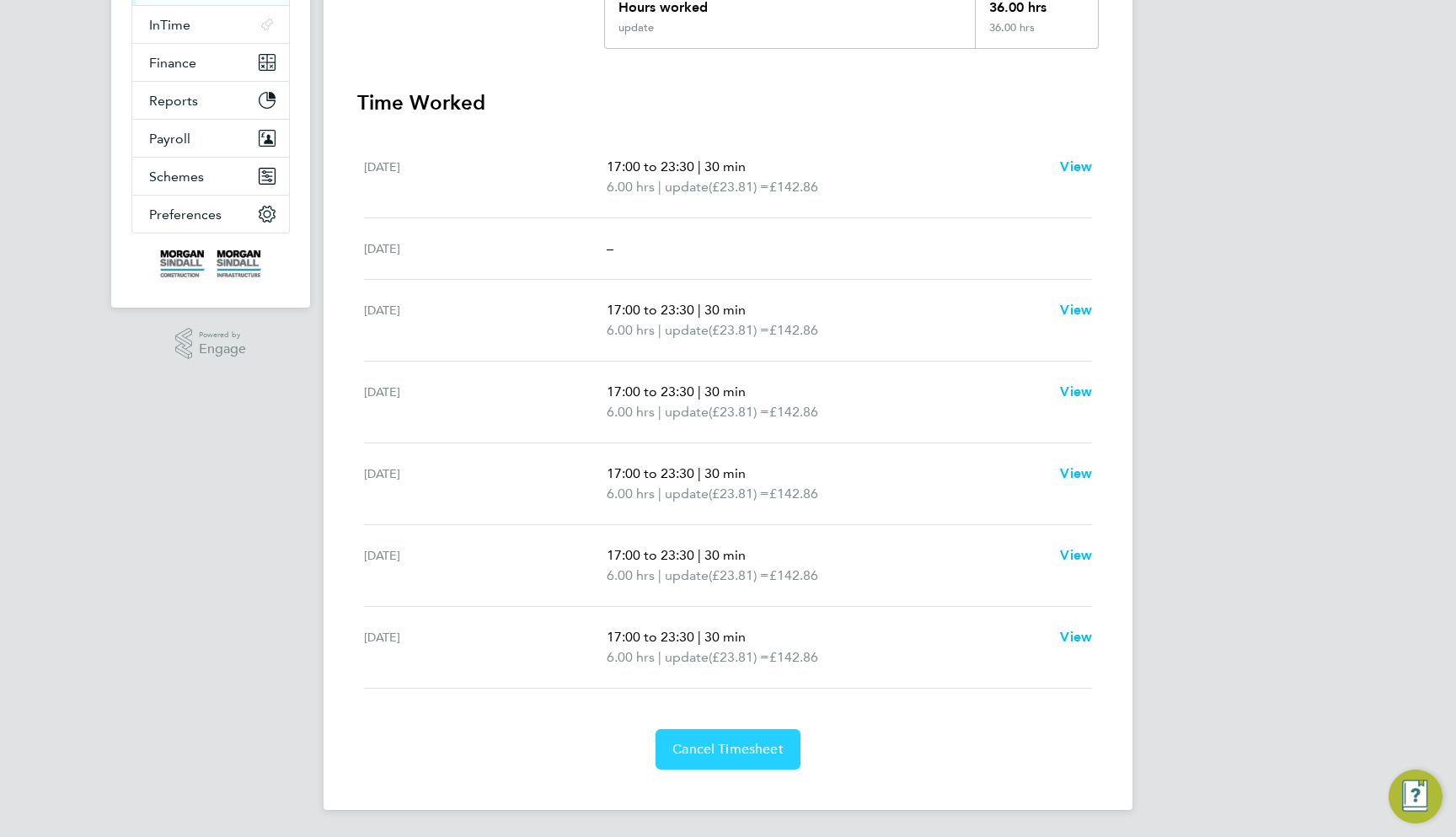
click at [750, 755] on span "Cancel Timesheet" at bounding box center [727, 749] width 111 height 17
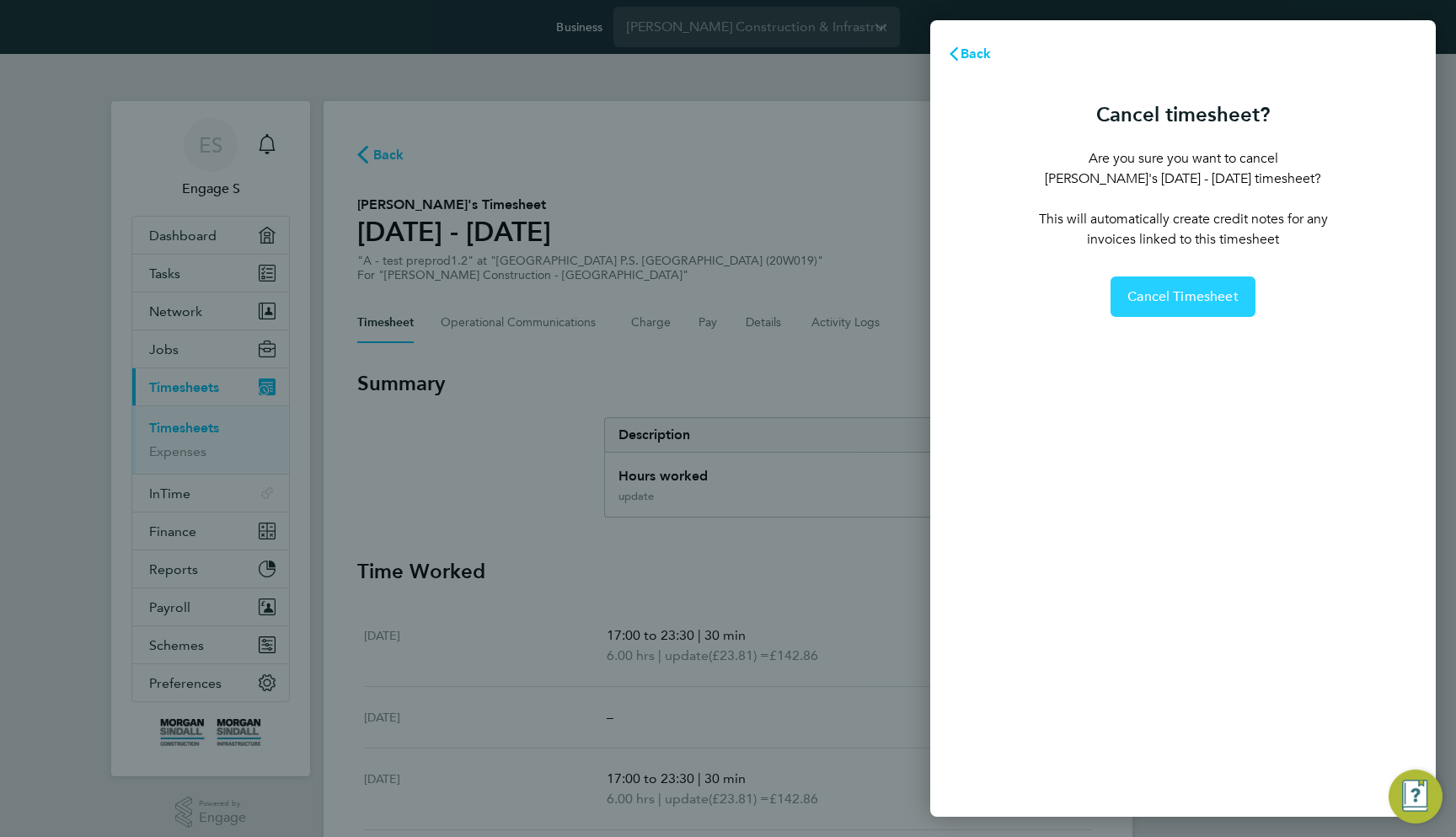
click at [1200, 296] on span "Cancel Timesheet" at bounding box center [1182, 297] width 111 height 17
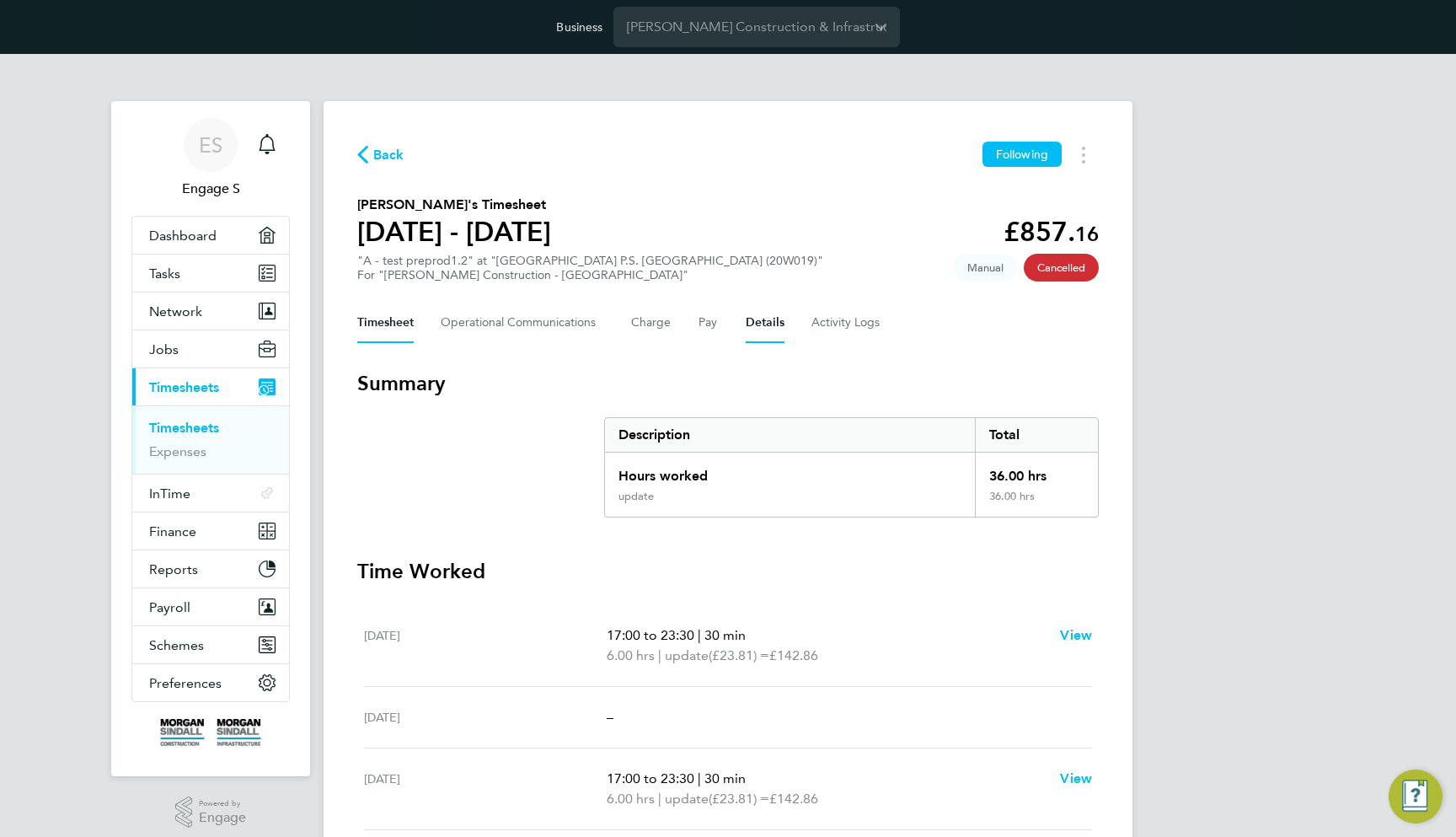
click at [774, 326] on button "Details" at bounding box center [765, 323] width 39 height 41
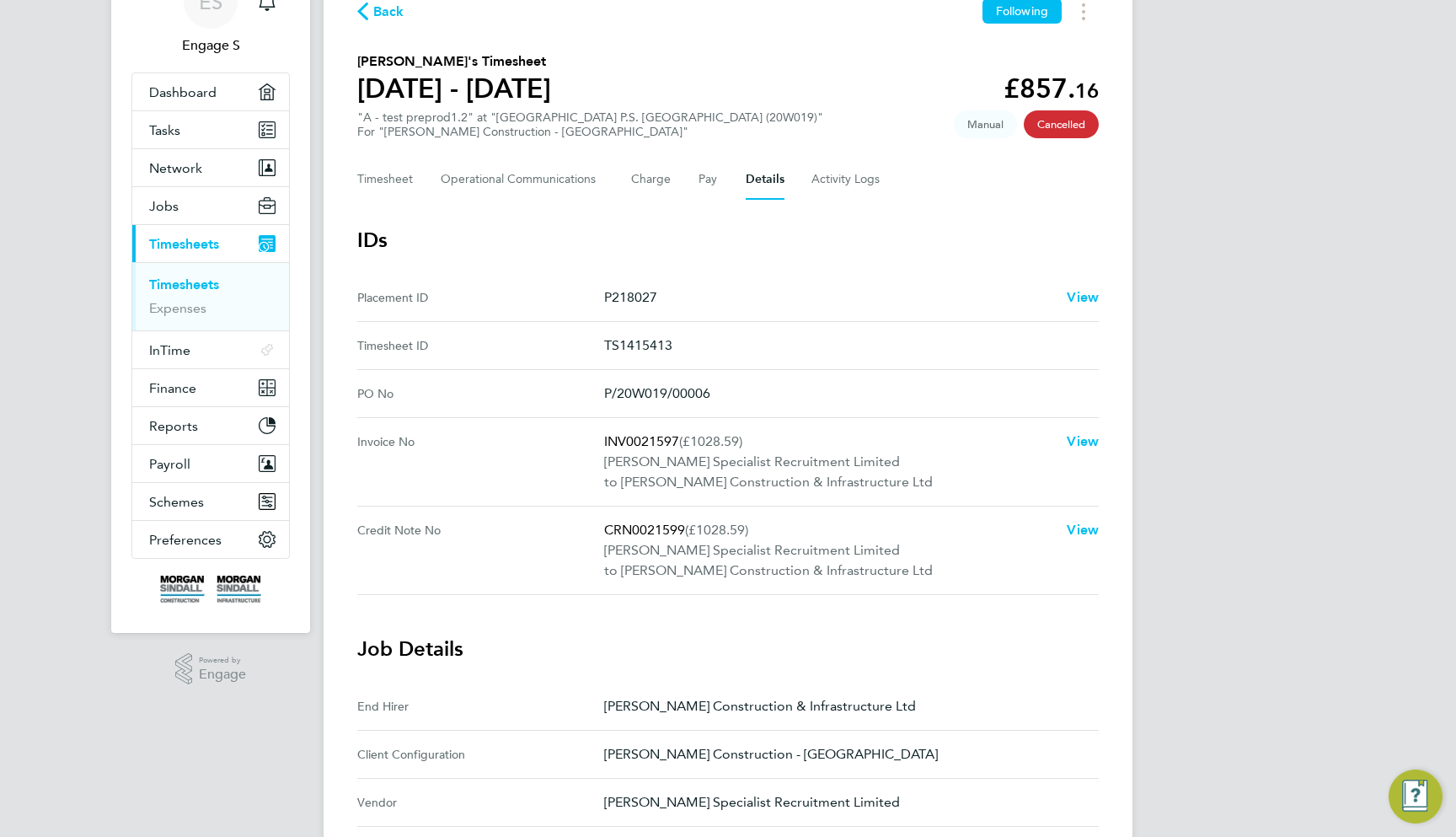
scroll to position [164, 0]
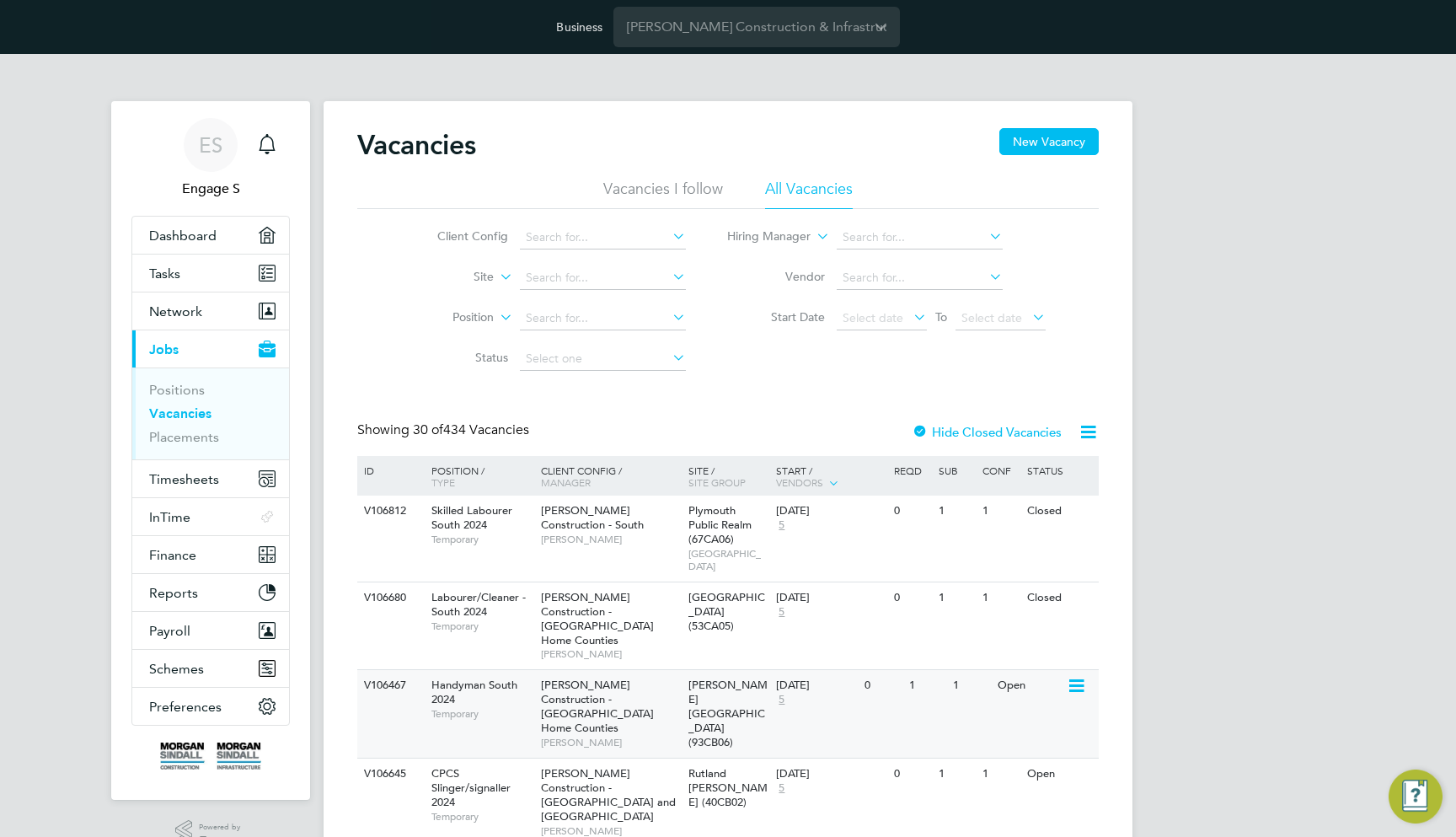
click at [853, 678] on div "[DATE]" at bounding box center [816, 685] width 80 height 14
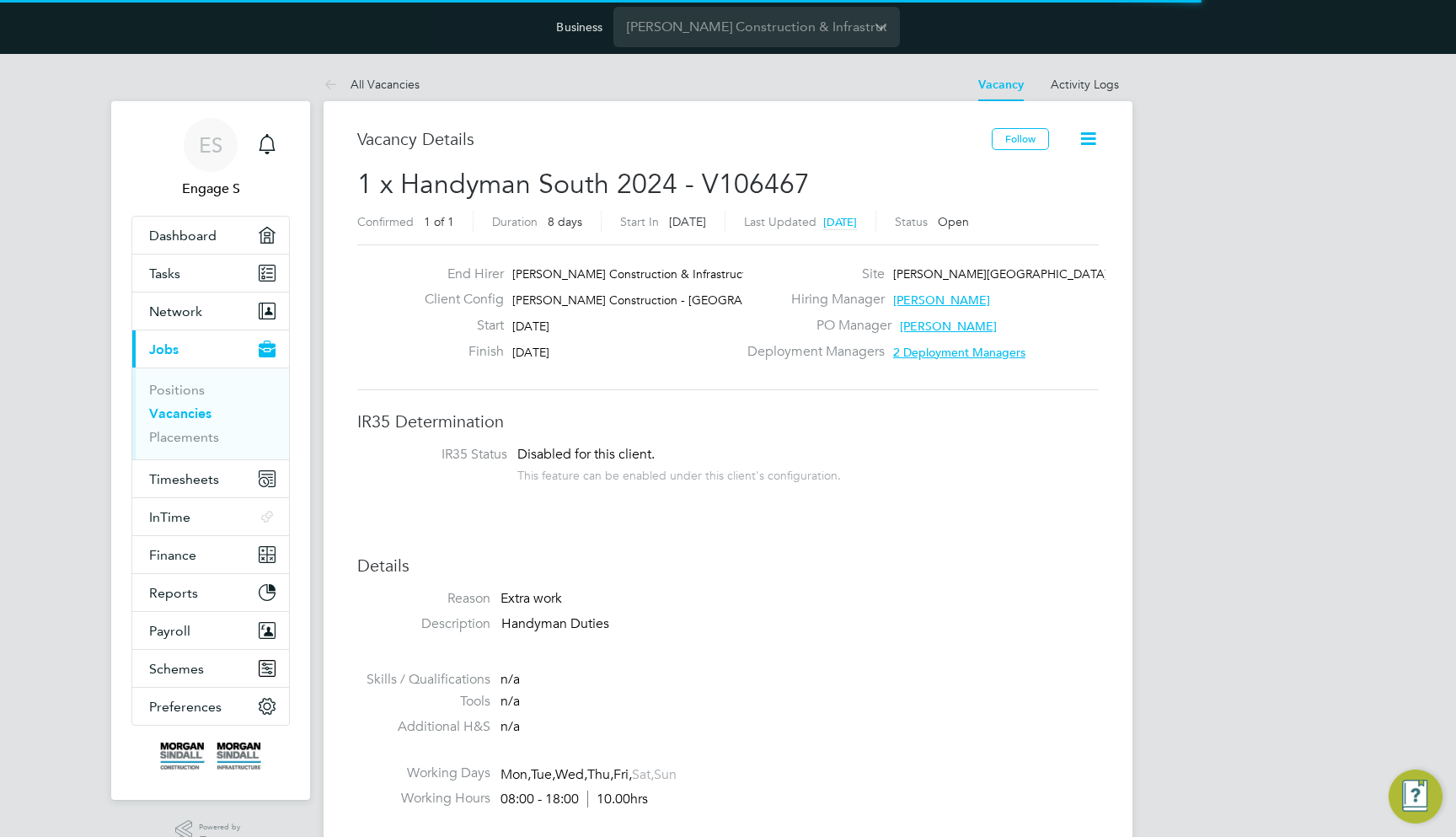
click at [1093, 145] on icon at bounding box center [1088, 138] width 21 height 21
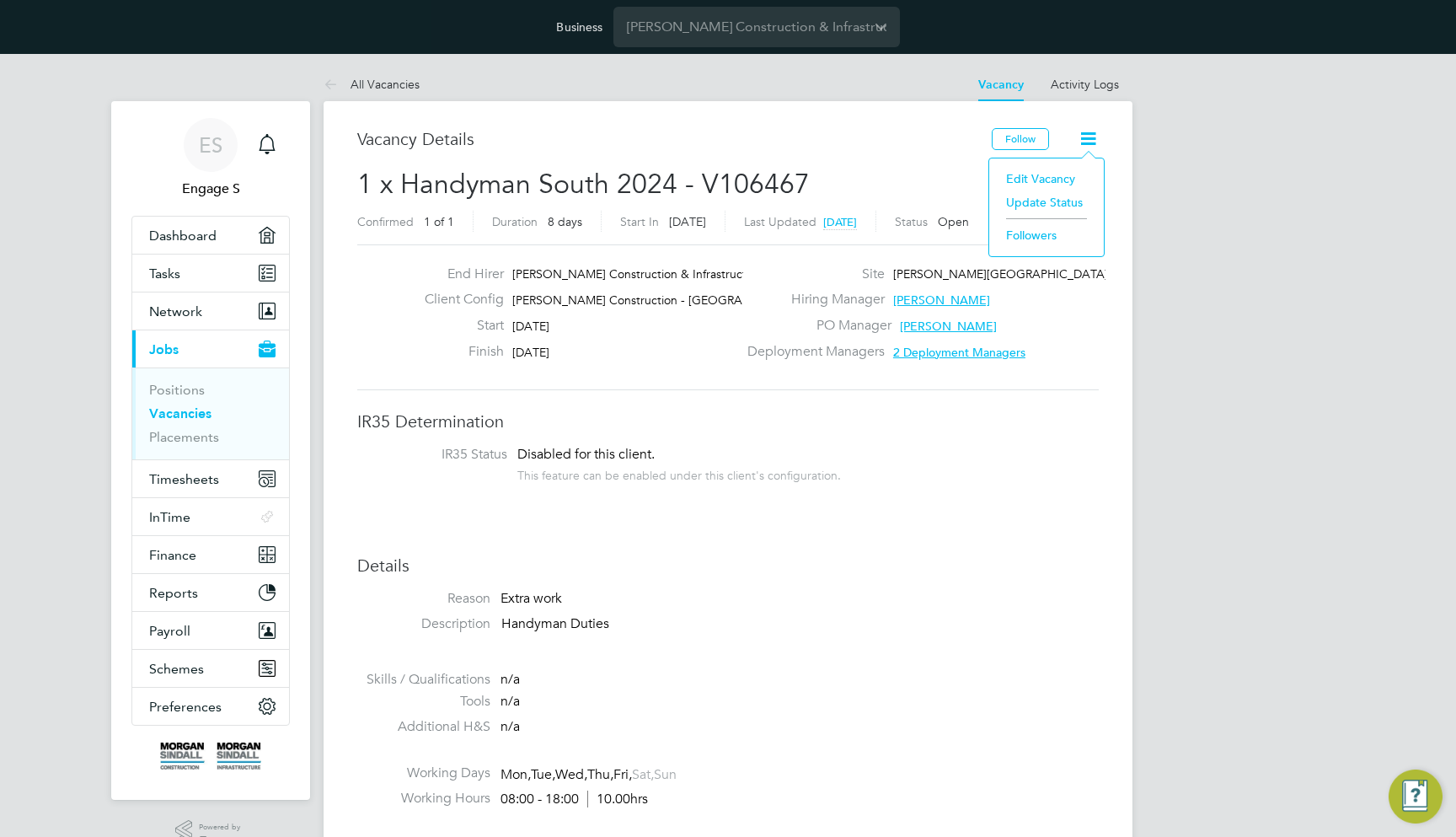
click at [1035, 203] on li "Update Status" at bounding box center [1047, 203] width 98 height 24
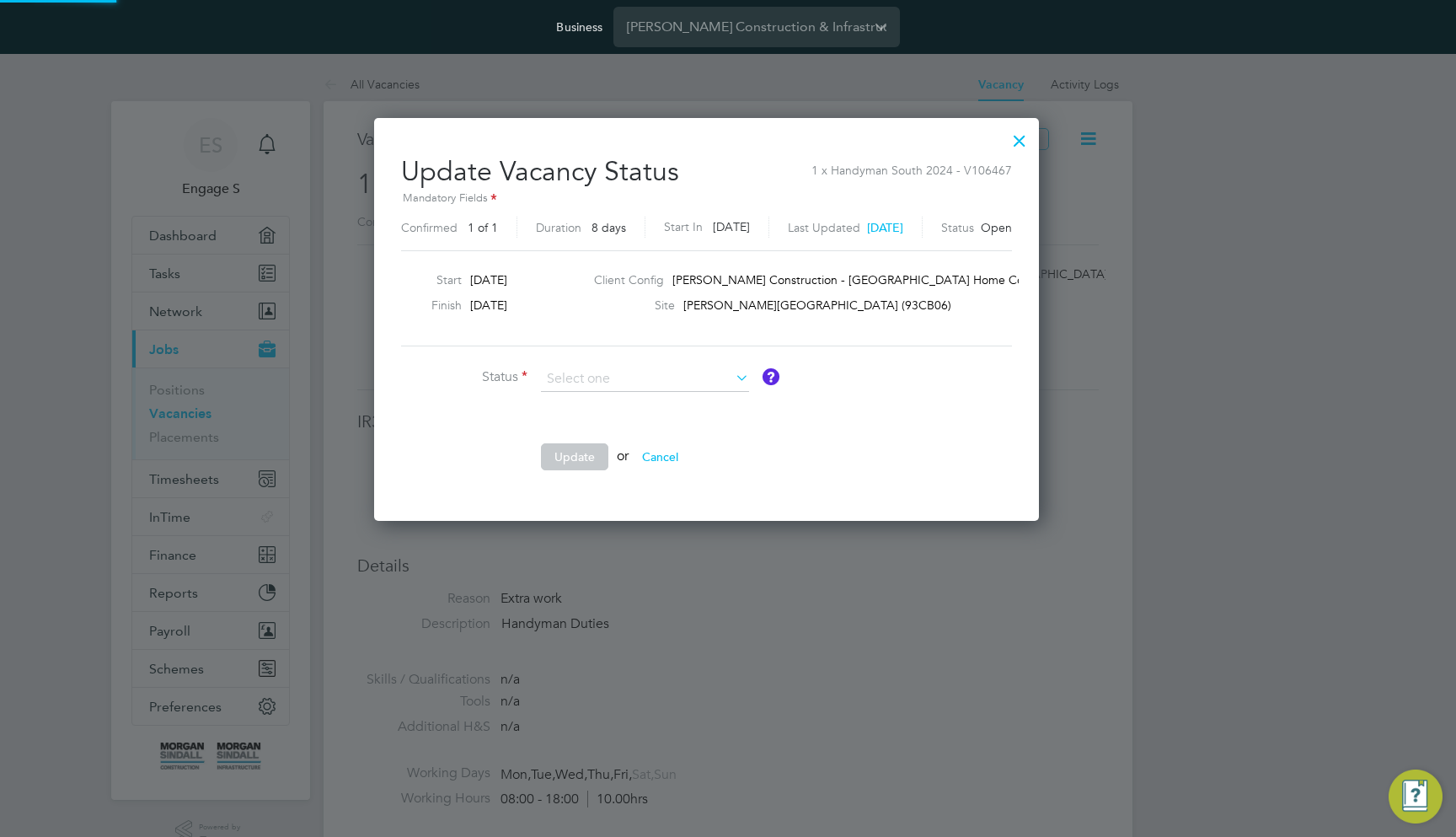
scroll to position [402, 709]
click at [962, 429] on ng-form "Status Comment Update or Cancel" at bounding box center [707, 426] width 611 height 121
click at [623, 362] on div "Update Vacancy Status 1 x Handyman South 2024 - V106467 Mandatory Fields Confir…" at bounding box center [707, 315] width 611 height 346
click at [626, 379] on input at bounding box center [645, 379] width 208 height 25
click at [627, 423] on li "Closed" at bounding box center [645, 422] width 210 height 22
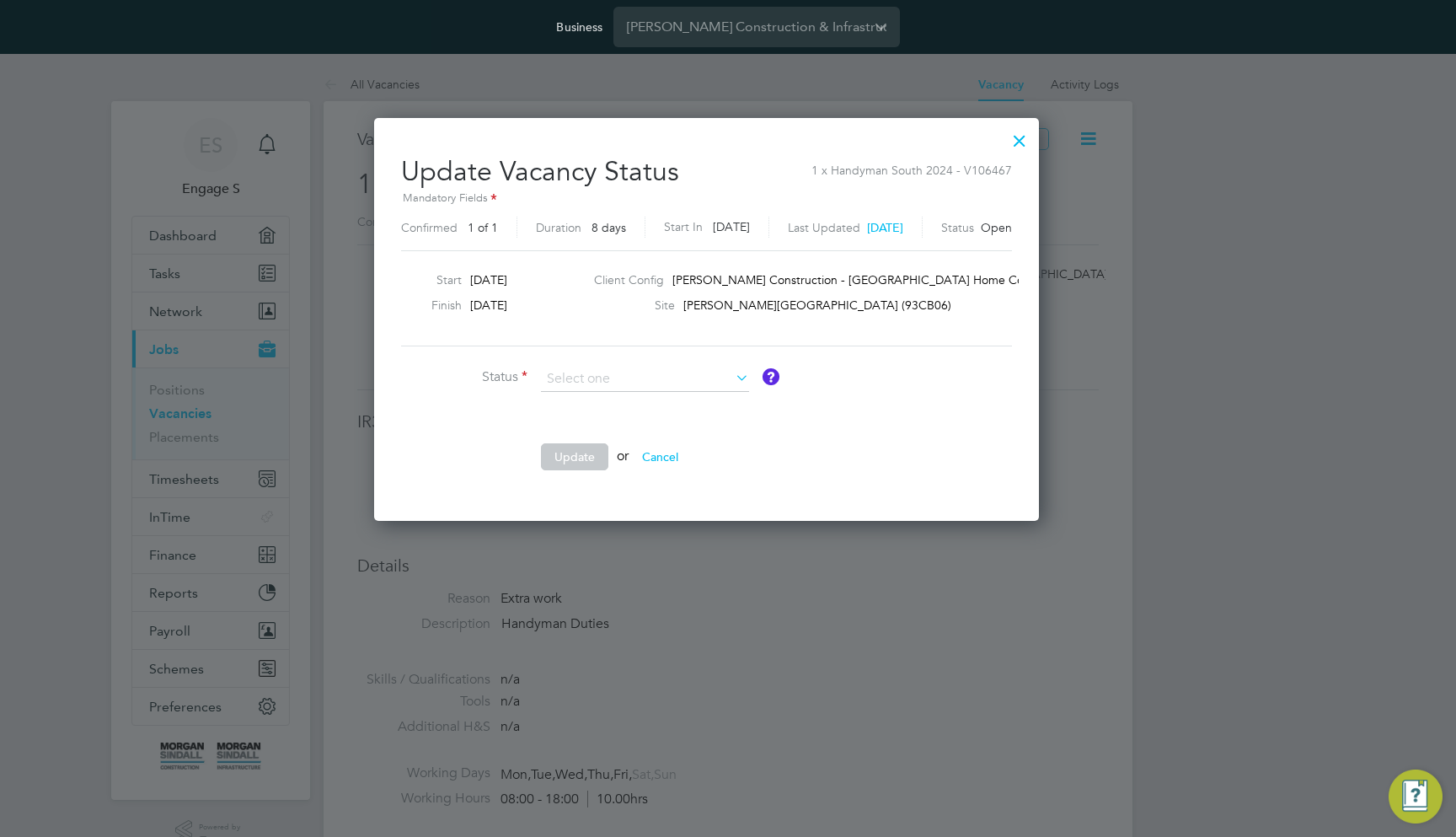
type input "Closed"
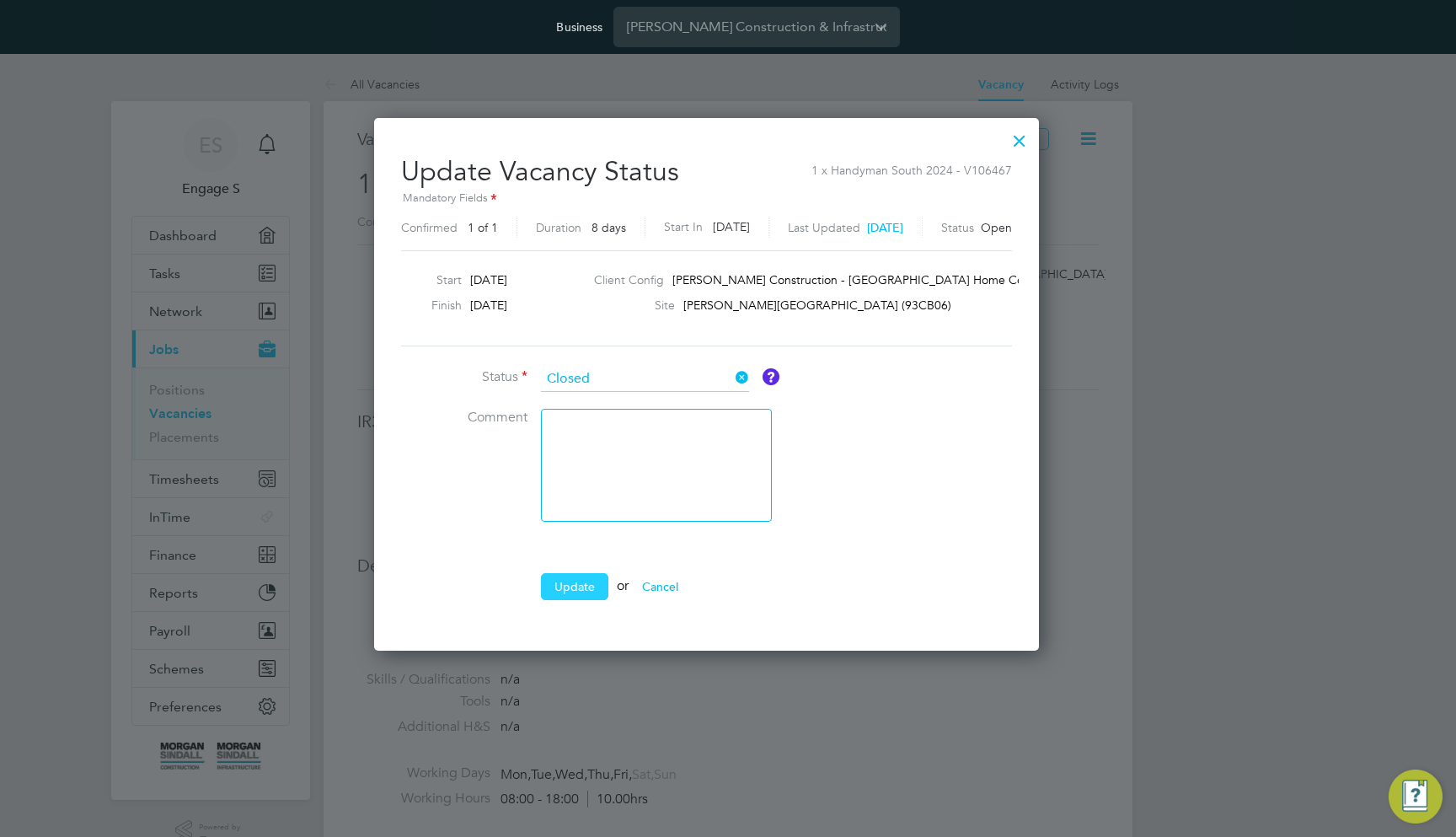
click at [572, 583] on button "Update" at bounding box center [575, 586] width 68 height 27
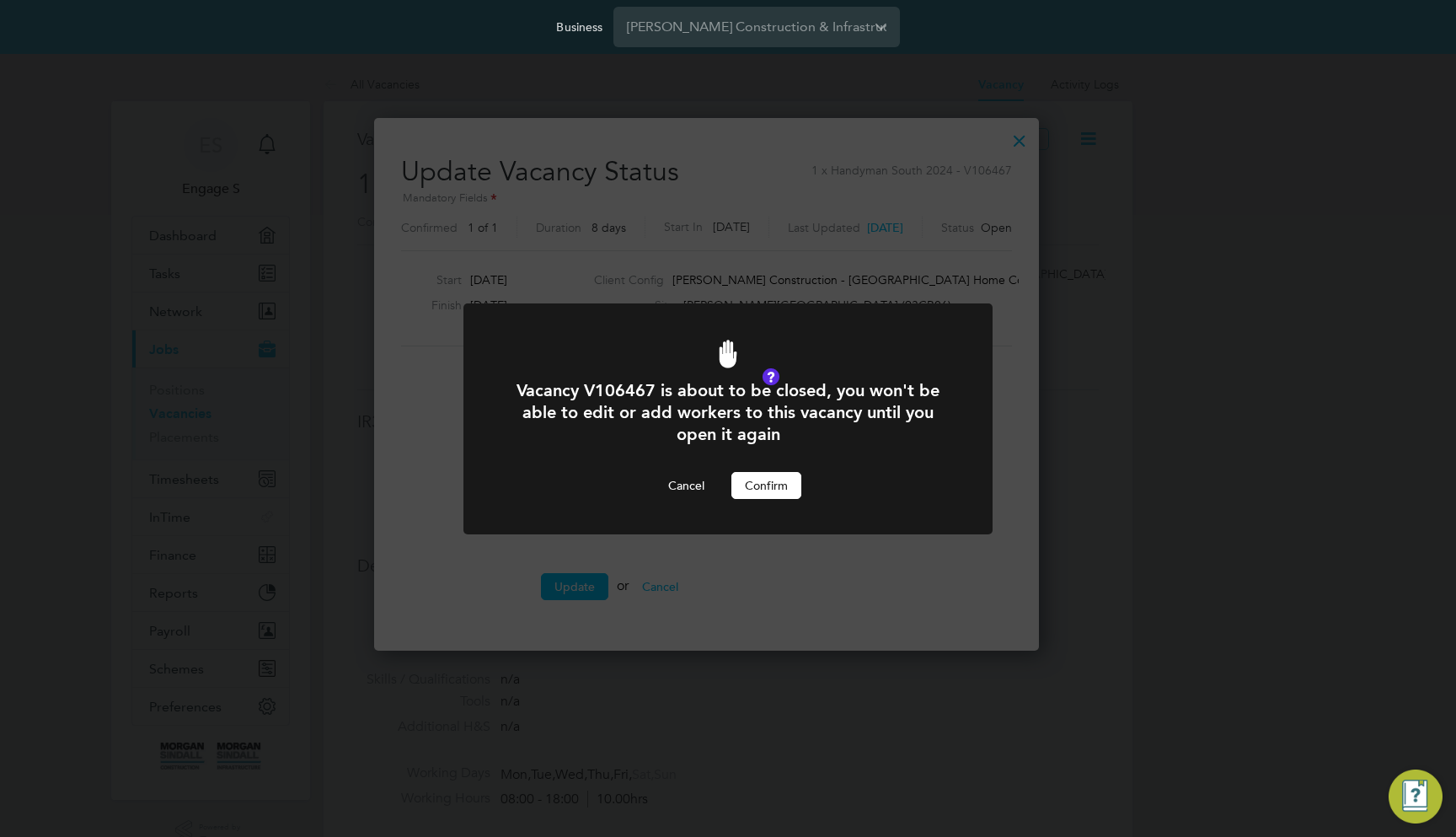
click at [797, 482] on button "Confirm" at bounding box center [766, 485] width 70 height 27
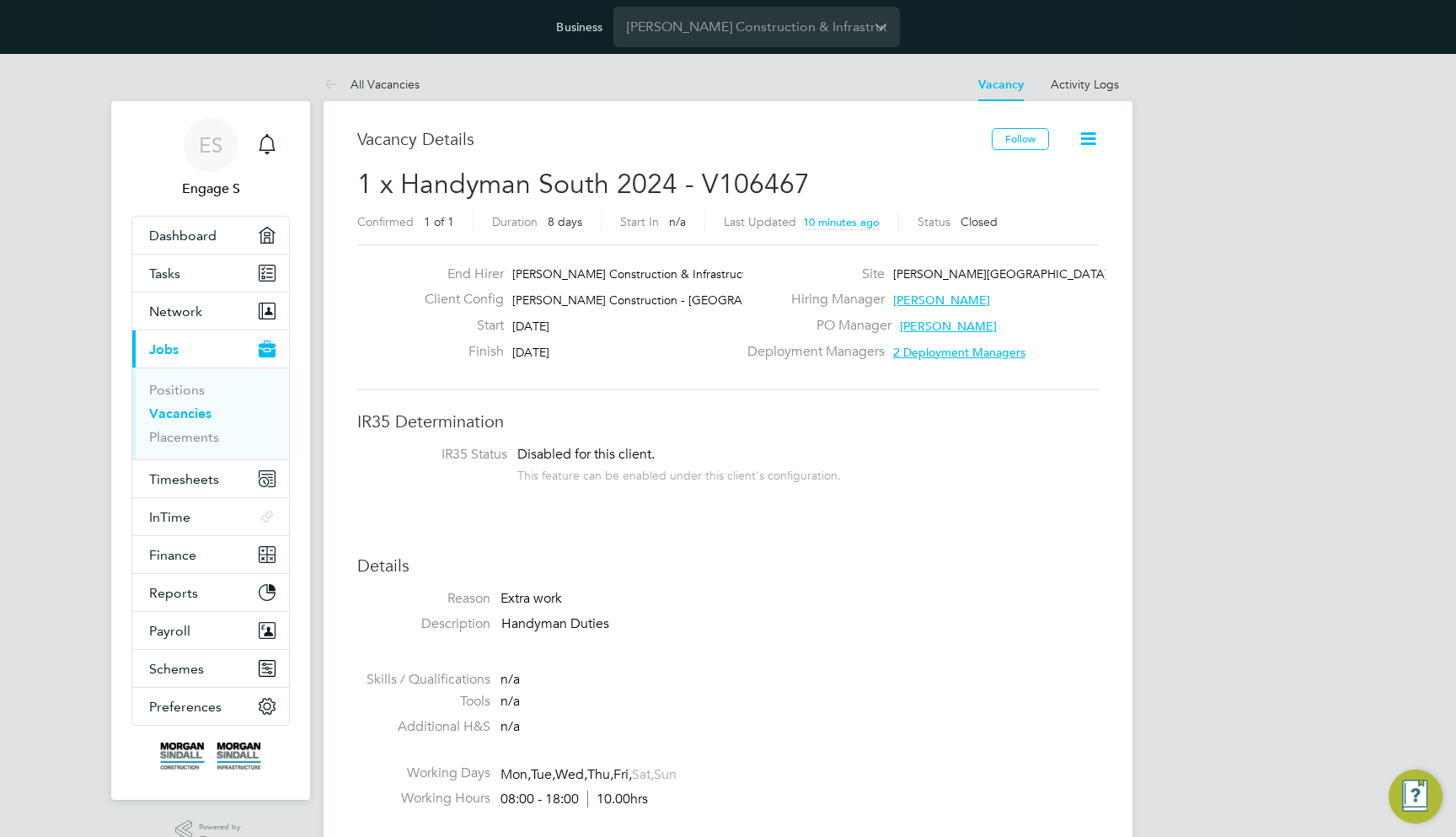
drag, startPoint x: 1082, startPoint y: 135, endPoint x: 1093, endPoint y: 162, distance: 29.2
click at [1082, 135] on icon at bounding box center [1088, 138] width 21 height 21
click at [1055, 203] on li "Update Status" at bounding box center [1047, 203] width 98 height 24
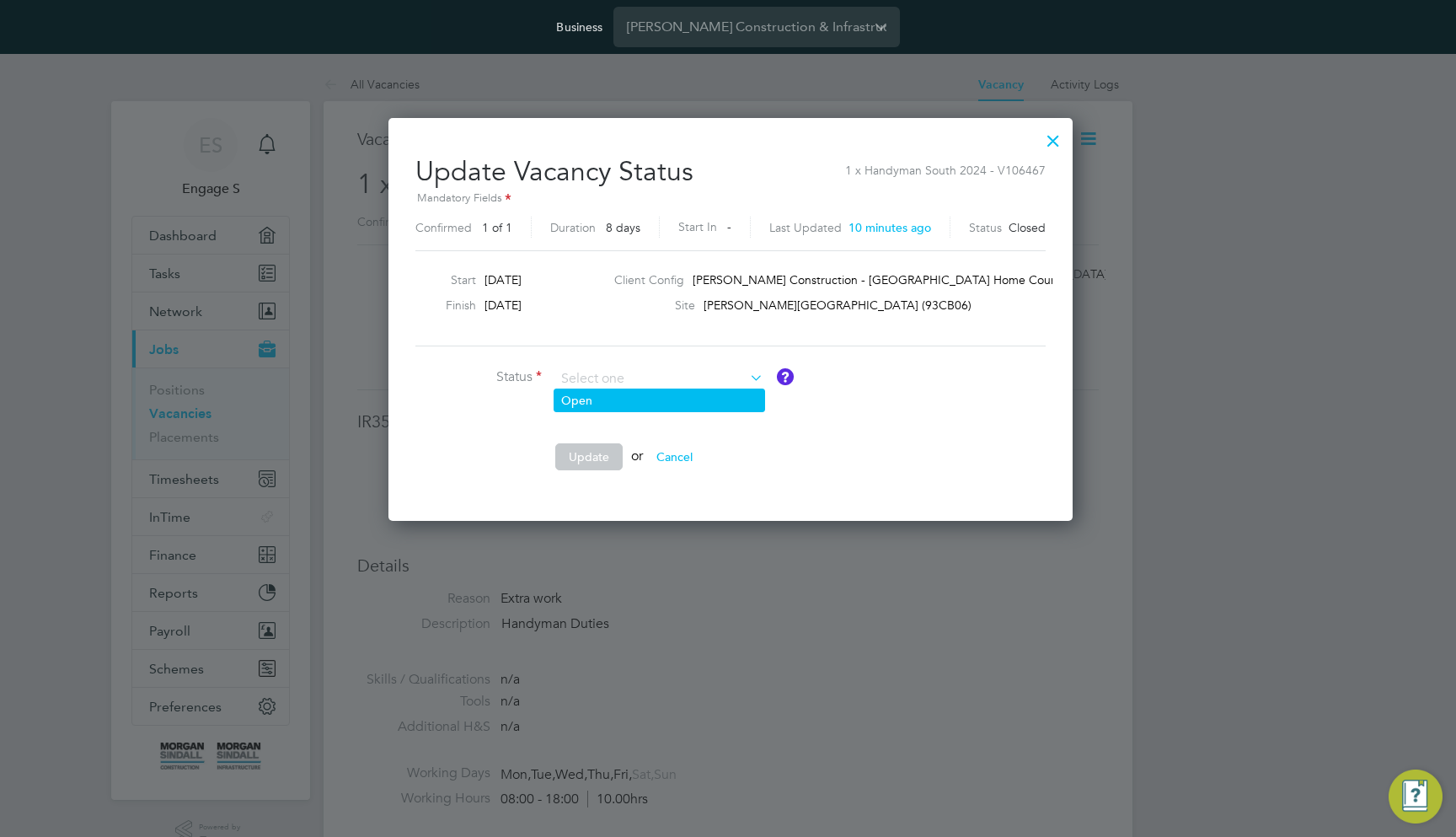
click at [589, 397] on li "Open" at bounding box center [659, 401] width 210 height 22
type input "Open"
click at [580, 453] on button "Update" at bounding box center [589, 456] width 68 height 27
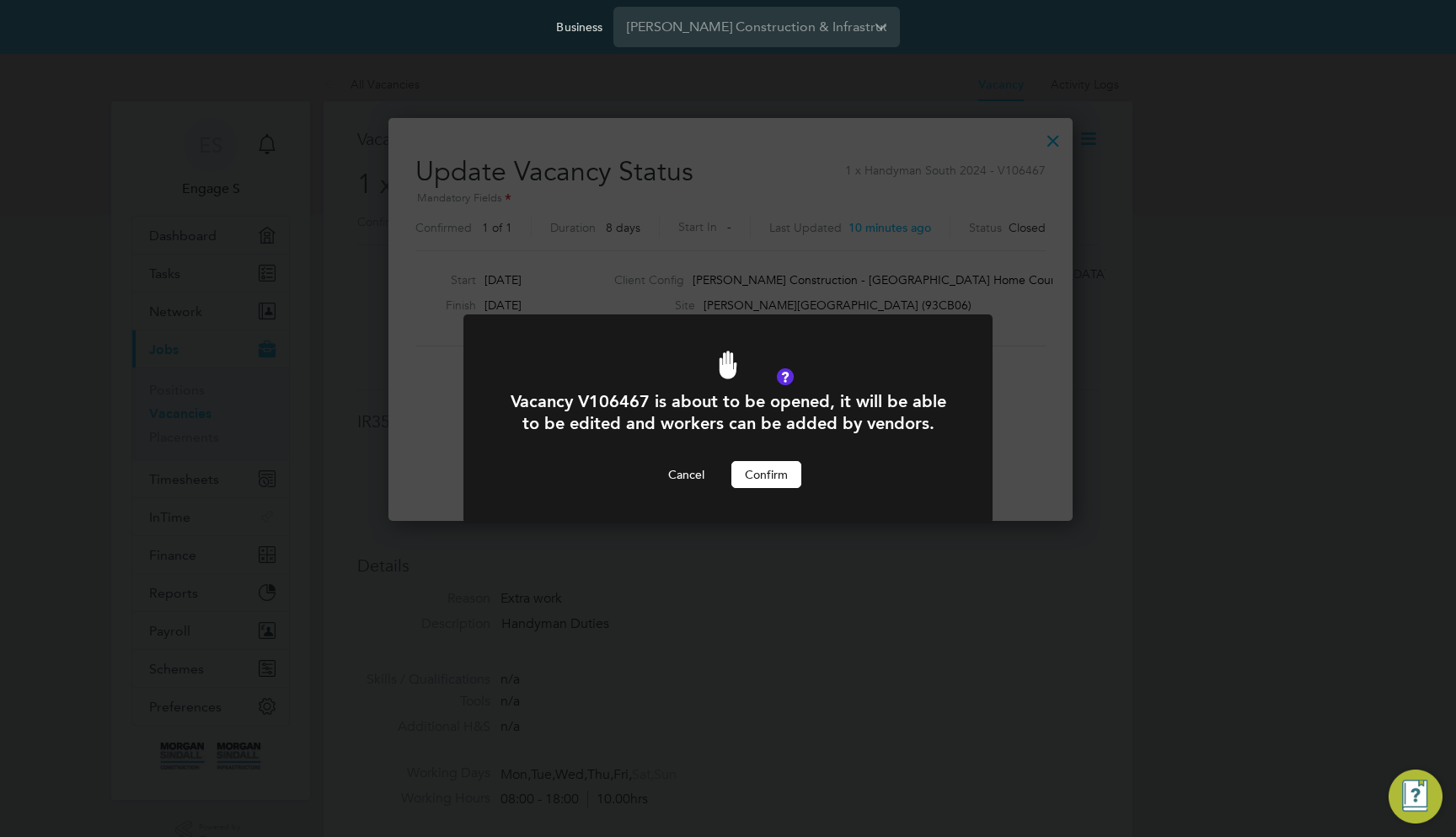
click at [785, 470] on button "Confirm" at bounding box center [766, 474] width 70 height 27
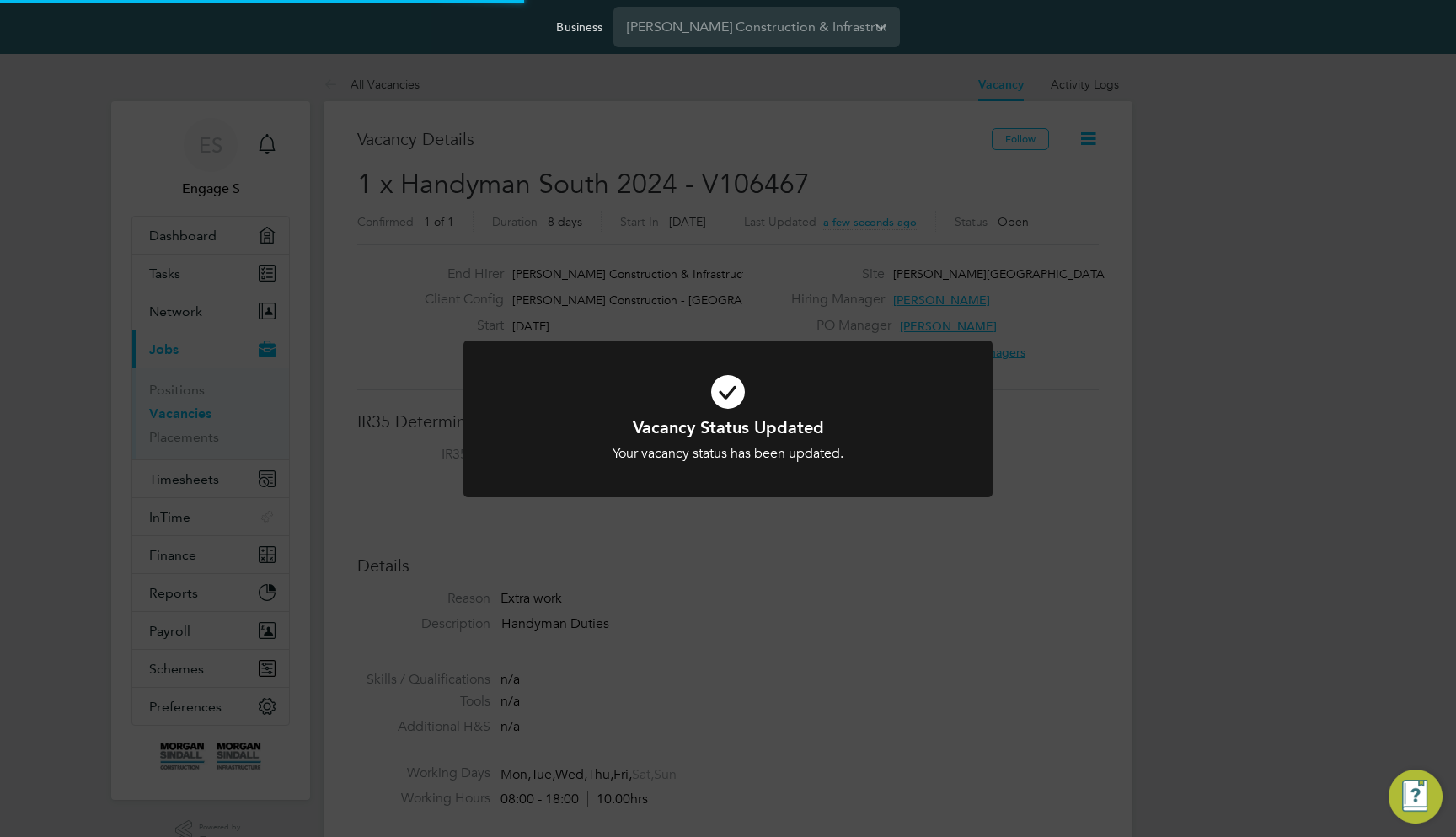
click at [1081, 149] on div "Vacancy Status Updated Your vacancy status has been updated. Cancel Okay" at bounding box center [728, 418] width 1456 height 837
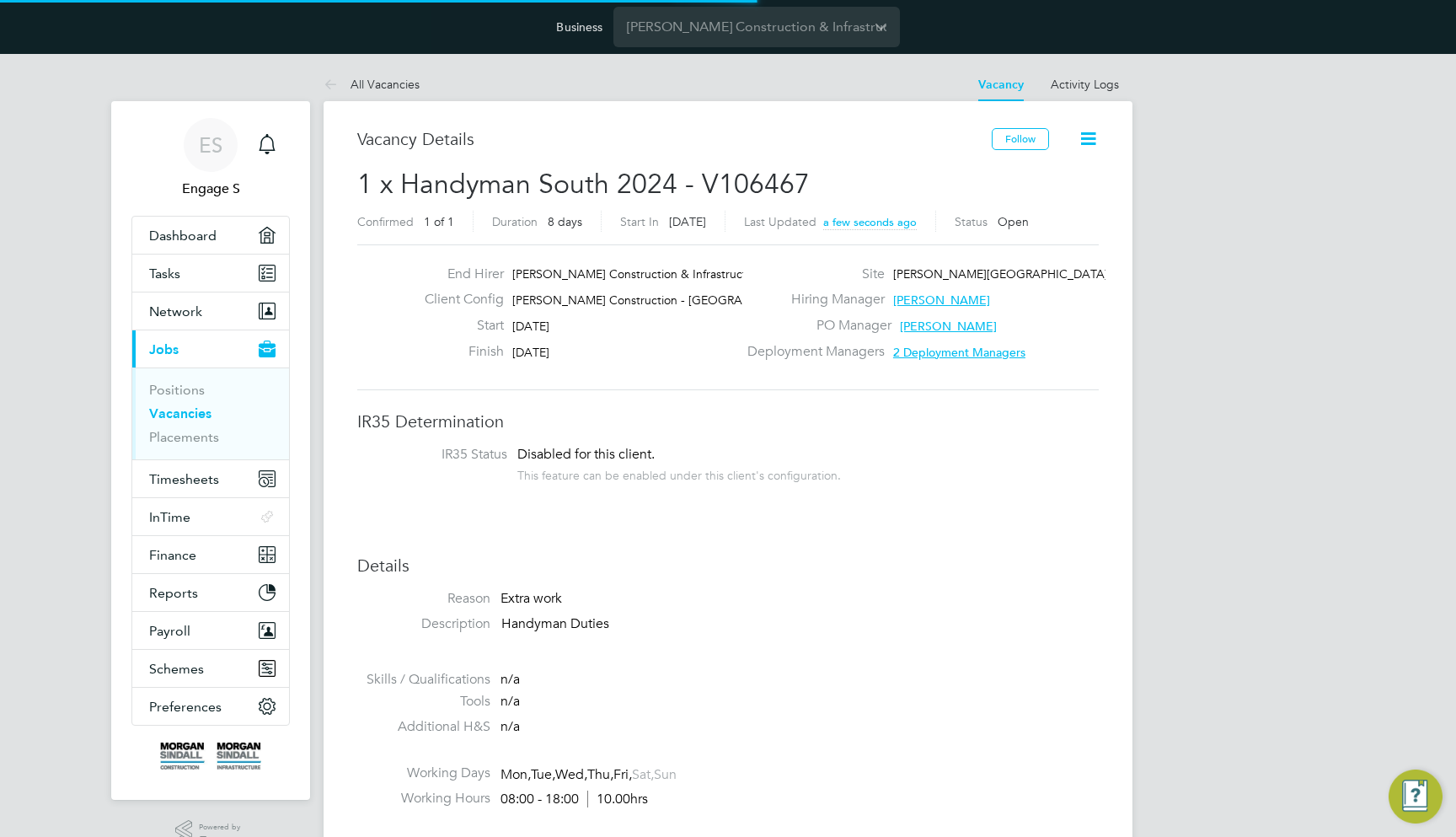
click at [1082, 144] on icon at bounding box center [1088, 138] width 21 height 21
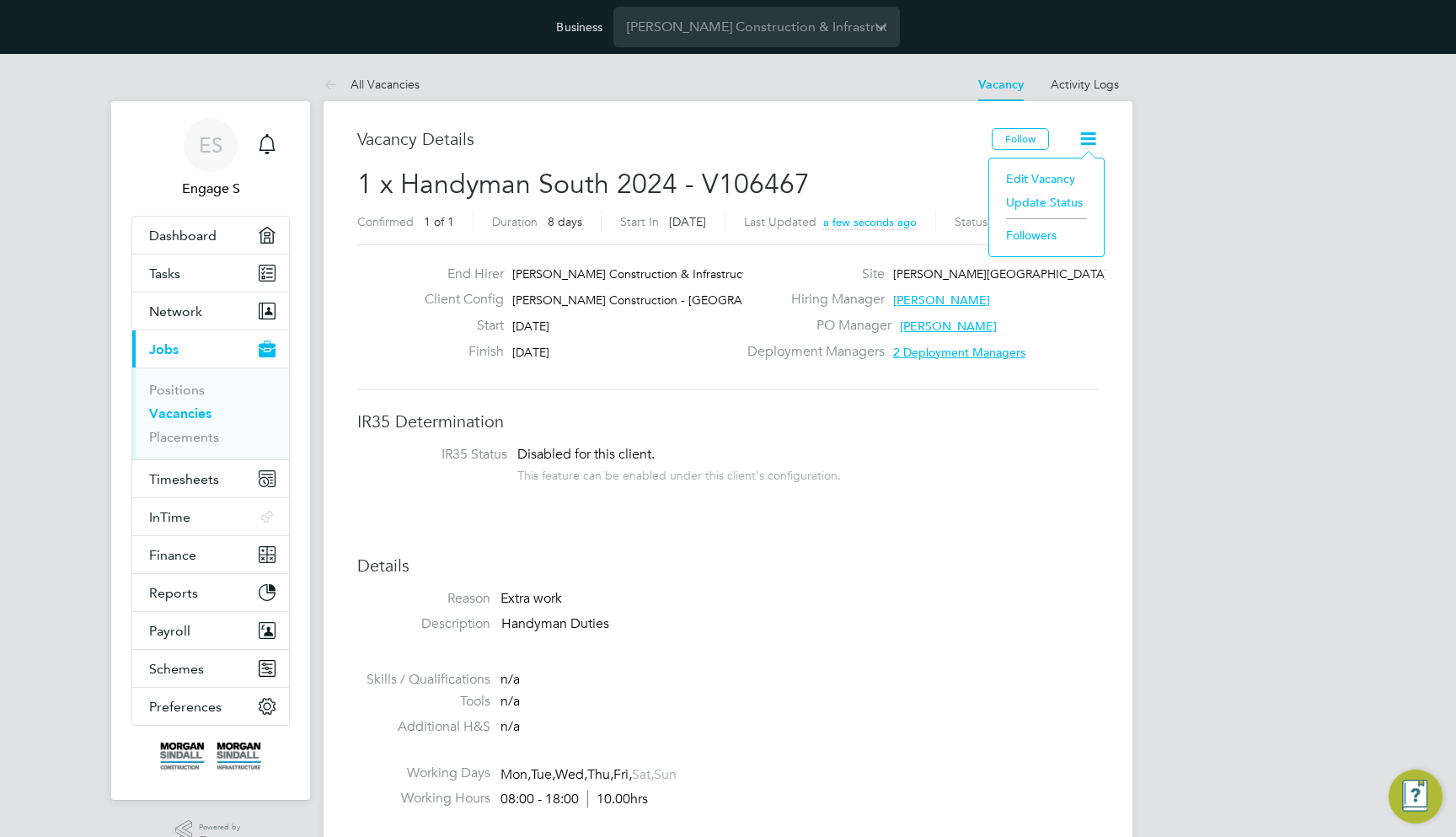
click at [1047, 208] on li "Update Status" at bounding box center [1047, 203] width 98 height 24
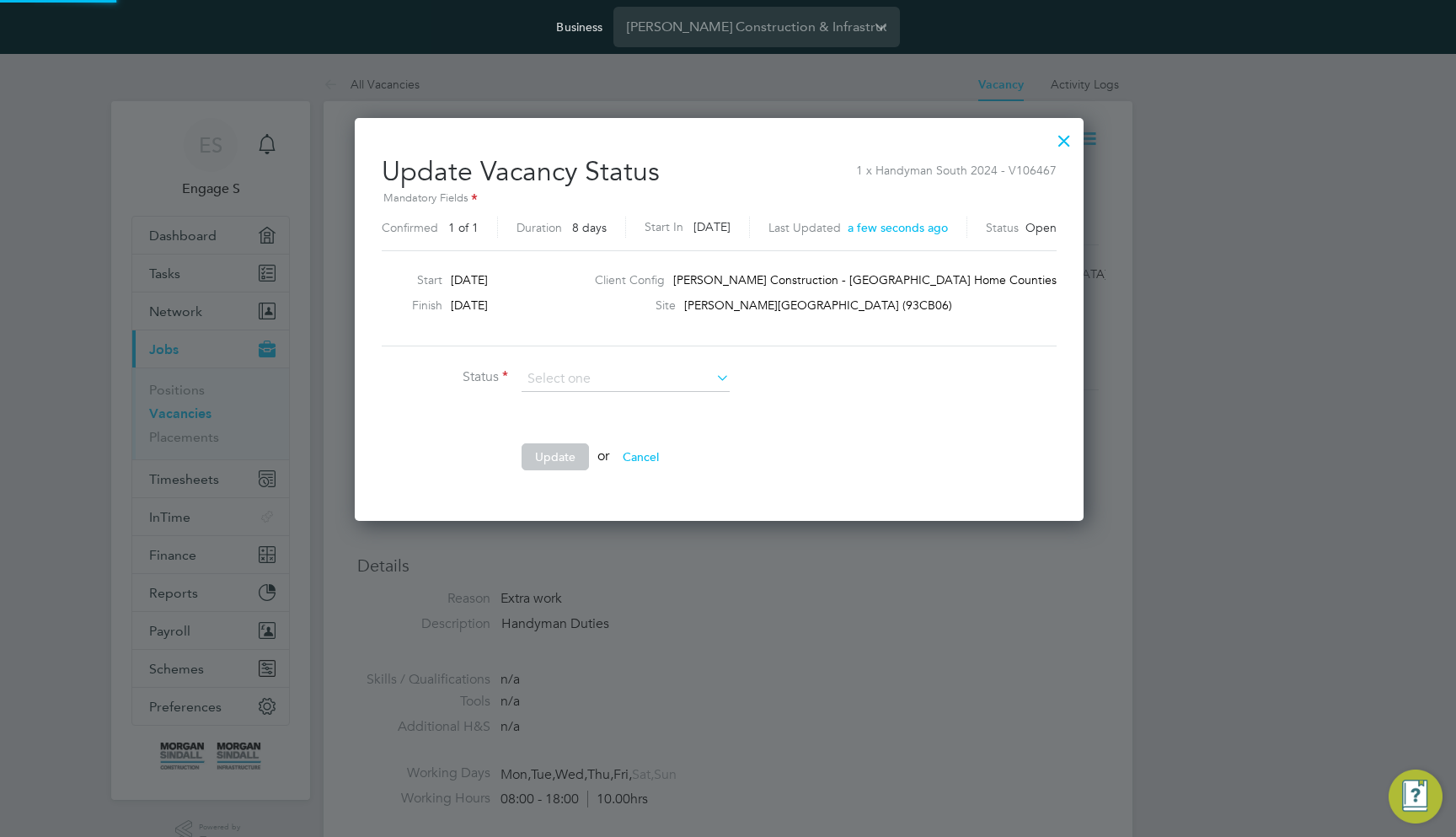
scroll to position [402, 747]
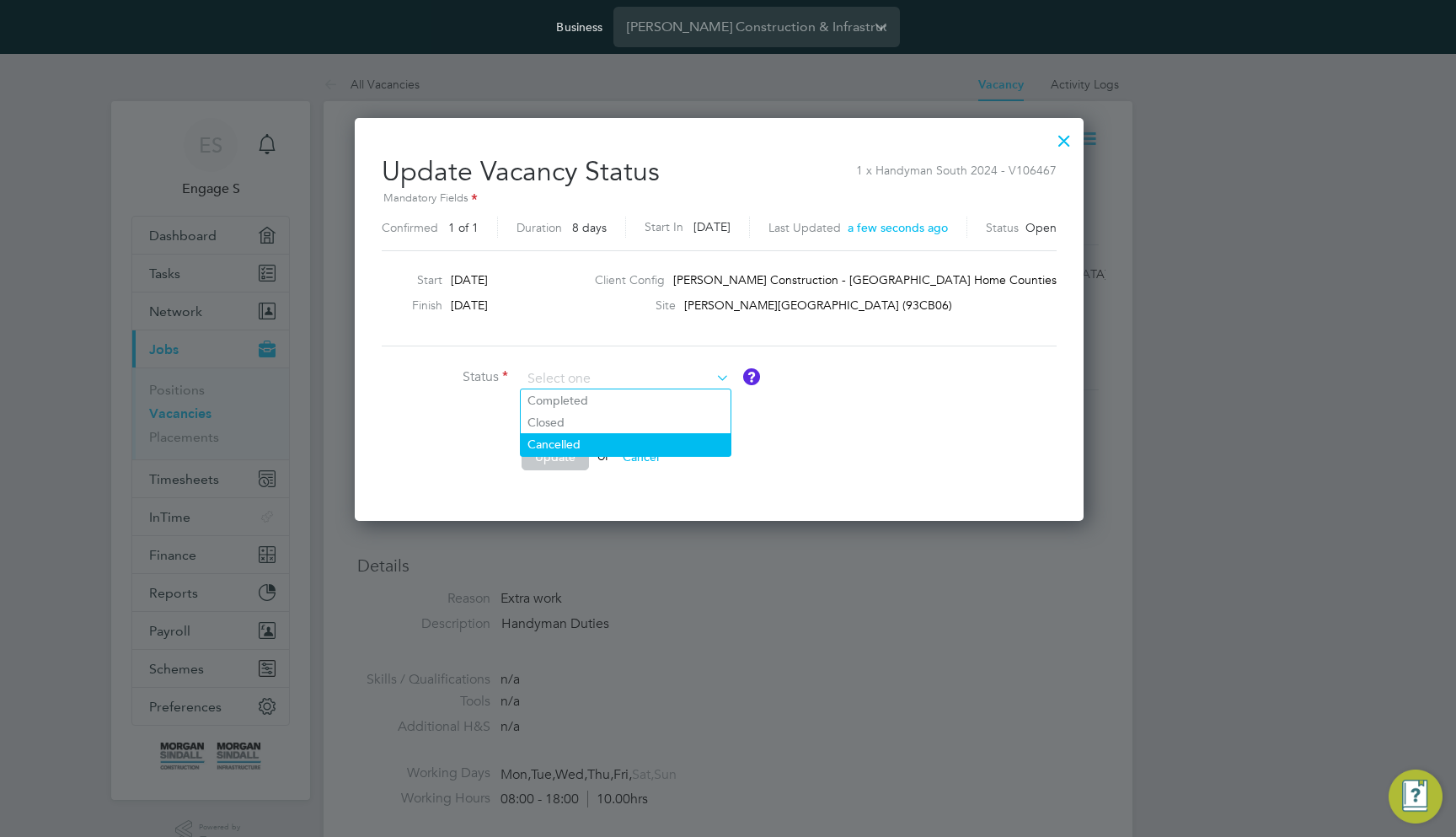
click at [593, 446] on li "Cancelled" at bounding box center [625, 444] width 210 height 22
type input "Cancelled"
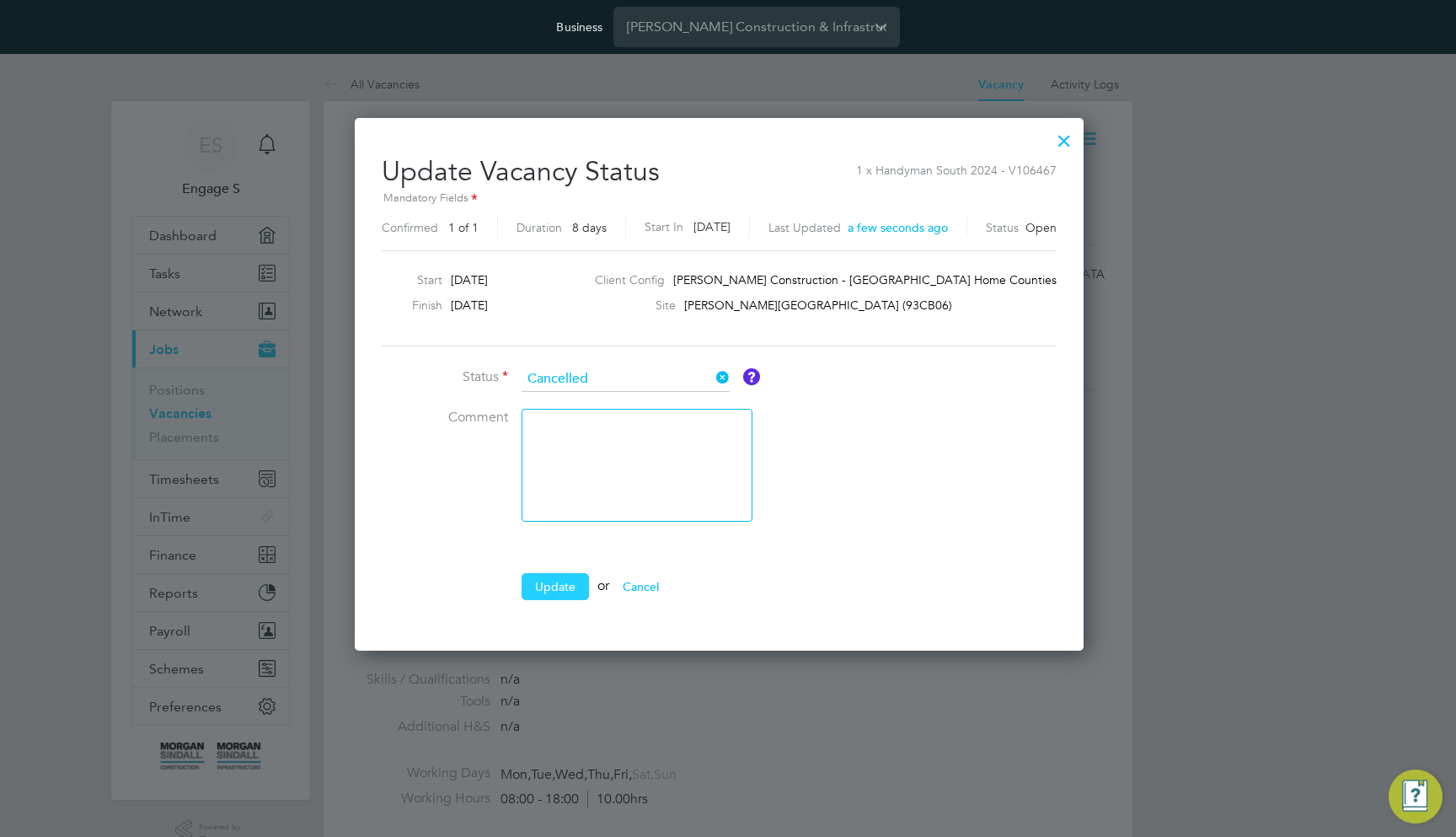
click at [562, 589] on button "Update" at bounding box center [555, 586] width 68 height 27
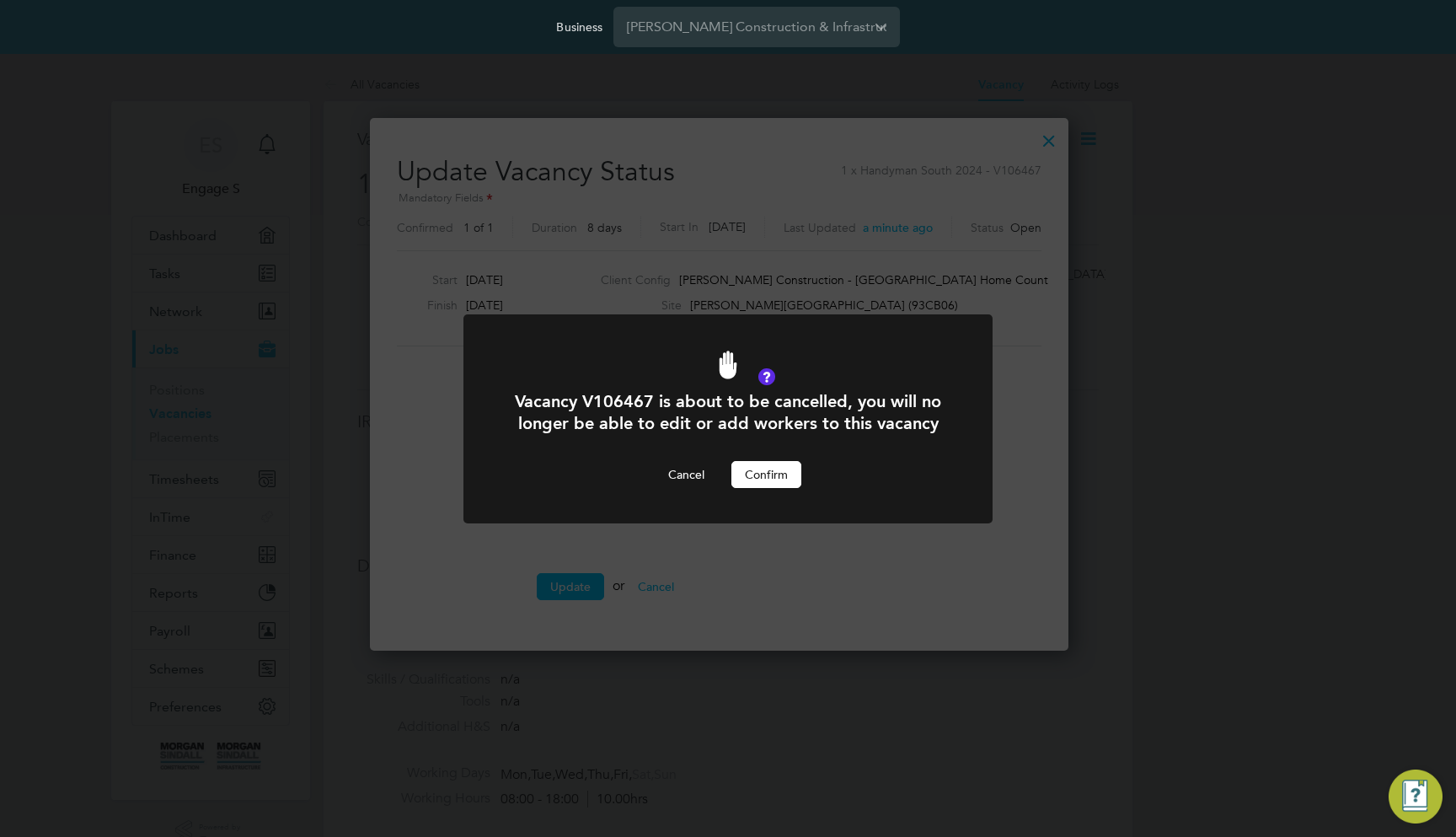
scroll to position [531, 716]
click at [722, 464] on div "Cancel Confirm" at bounding box center [728, 474] width 438 height 27
click at [757, 473] on button "Confirm" at bounding box center [766, 474] width 70 height 27
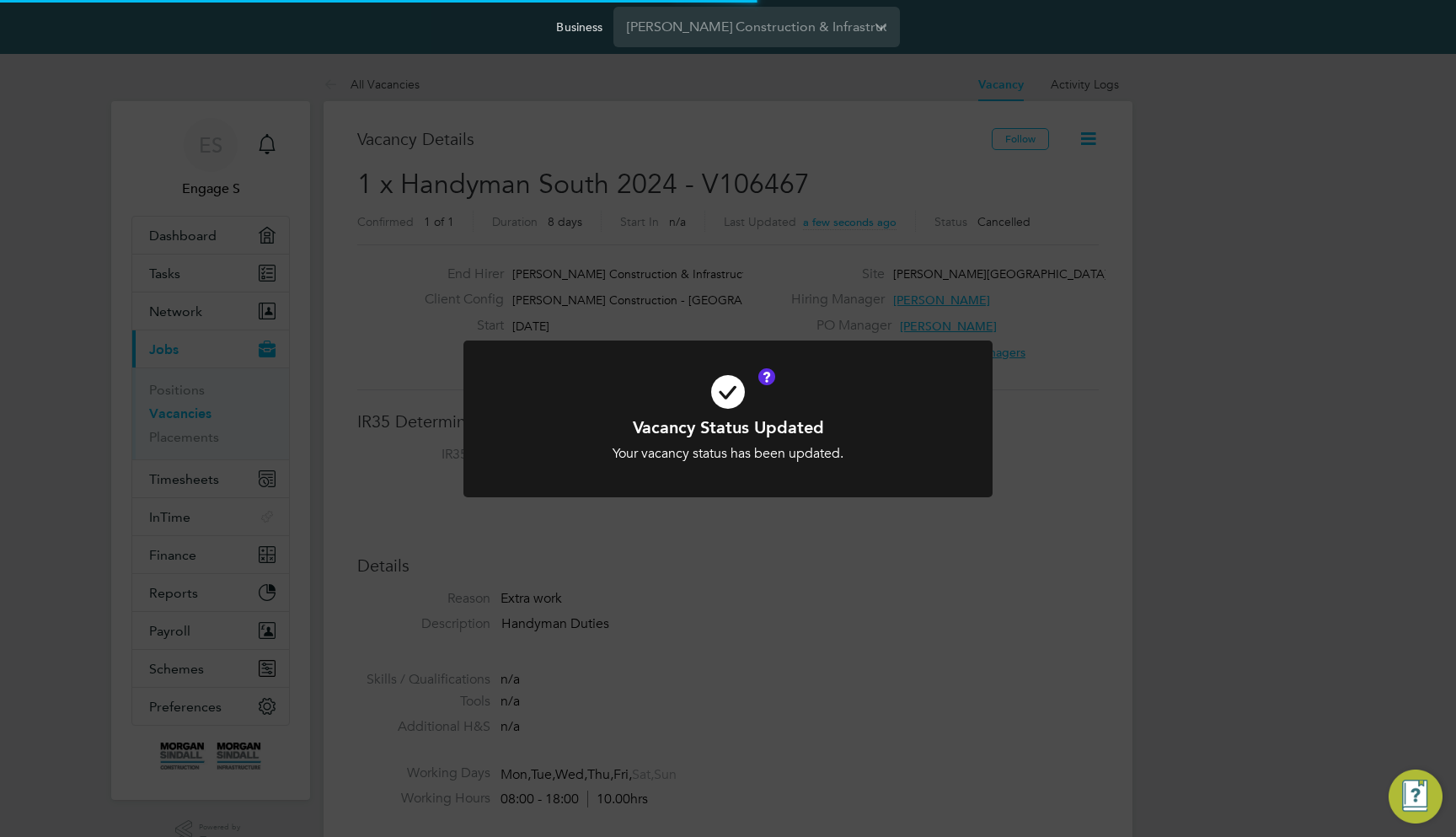
click at [1114, 316] on div "Vacancy Status Updated Your vacancy status has been updated. Cancel Okay" at bounding box center [728, 418] width 1456 height 837
